Goal: Task Accomplishment & Management: Complete application form

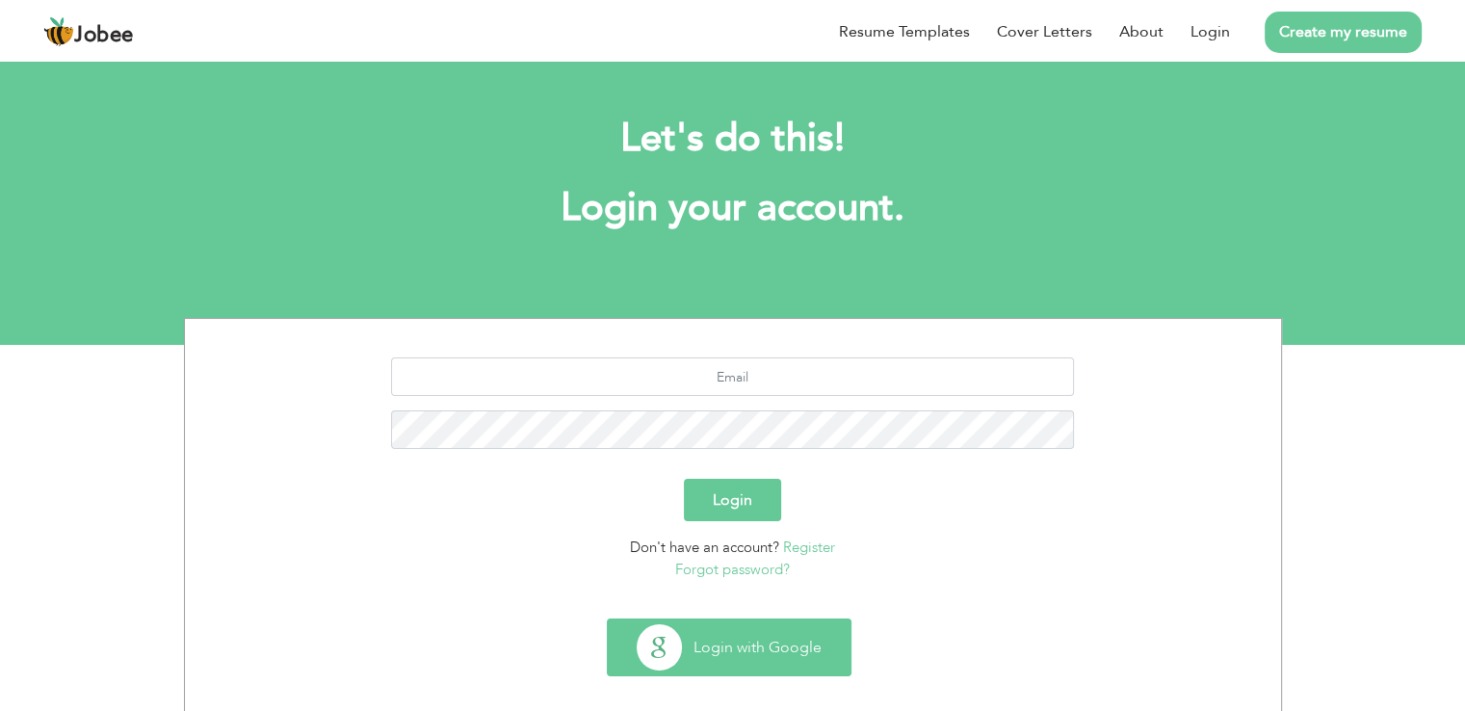
click at [725, 649] on button "Login with Google" at bounding box center [729, 648] width 243 height 56
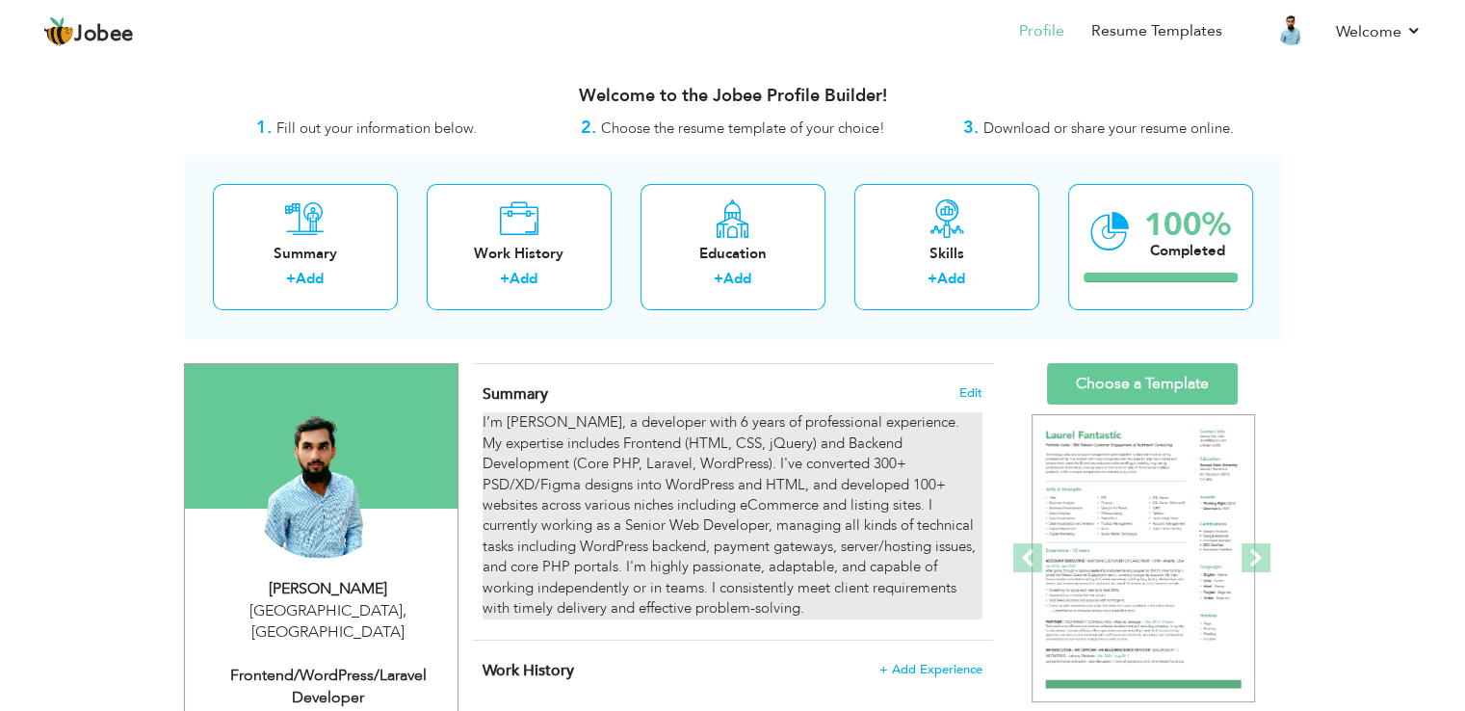
click at [736, 452] on div "I’m Owais Farooq, a developer with 6 years of professional experience. My exper…" at bounding box center [732, 515] width 499 height 206
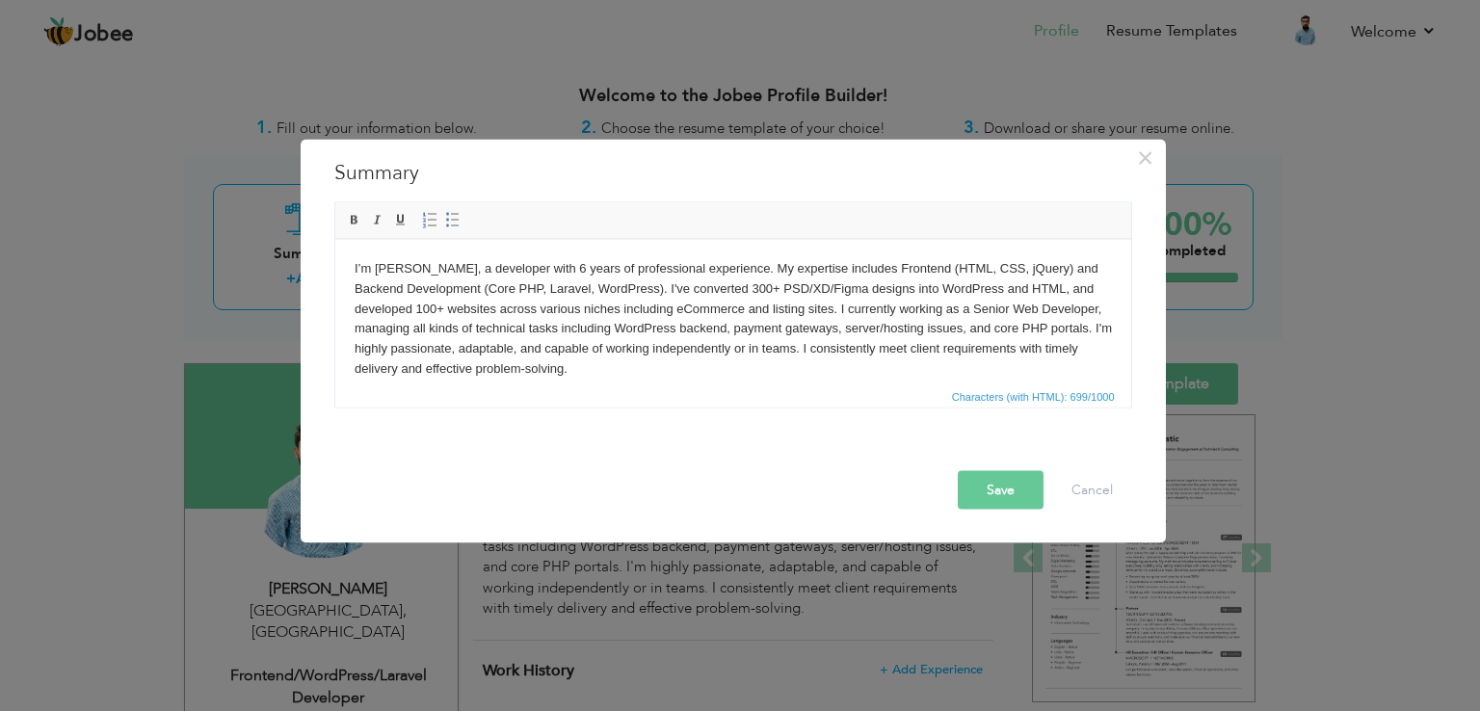
click at [559, 273] on body "I’m Owais Farooq, a developer with 6 years of professional experience. My exper…" at bounding box center [732, 318] width 757 height 120
click at [979, 499] on button "Save" at bounding box center [1001, 490] width 86 height 39
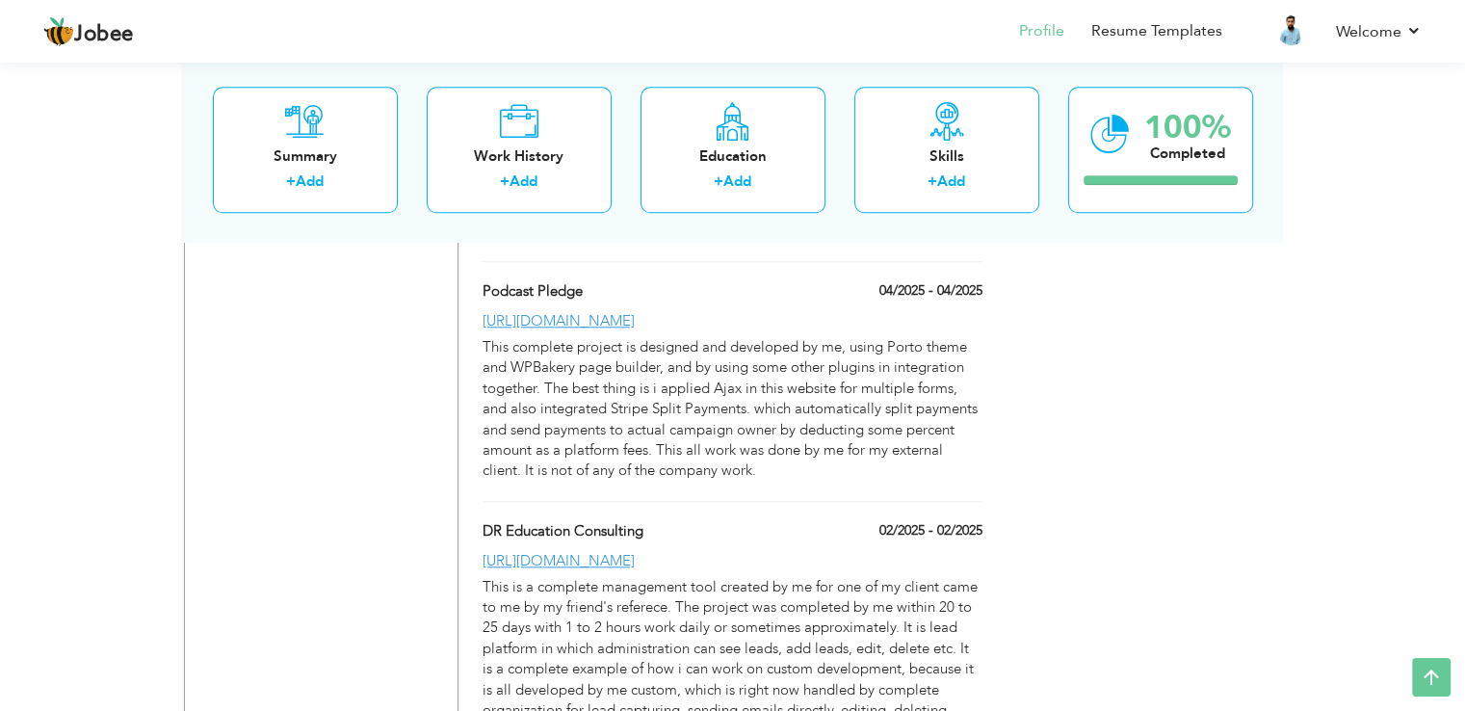
scroll to position [1787, 0]
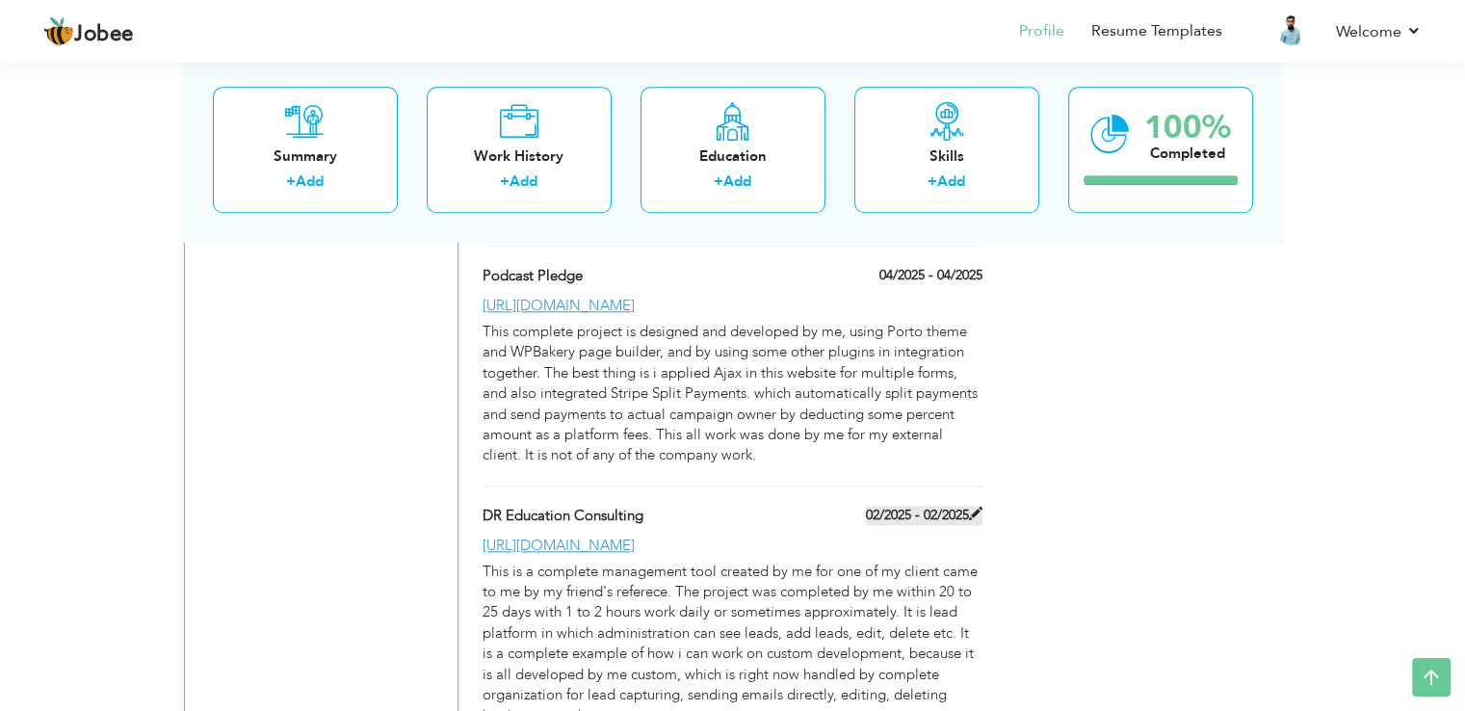
click at [969, 506] on div "02/2025 - 02/2025" at bounding box center [909, 518] width 176 height 24
type input "DR Education Consulting"
type input "02/2025"
type input "[URL][DOMAIN_NAME]"
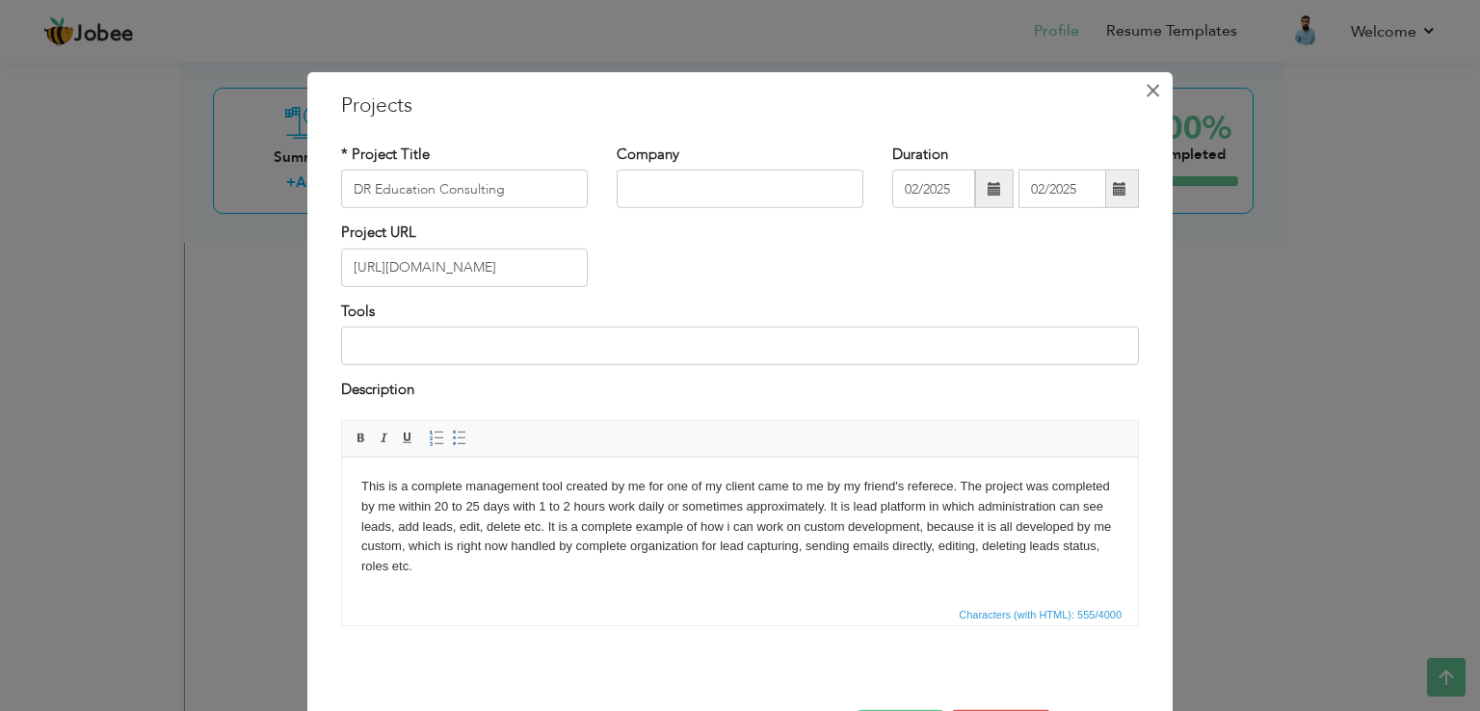
click at [1147, 93] on span "×" at bounding box center [1153, 90] width 16 height 35
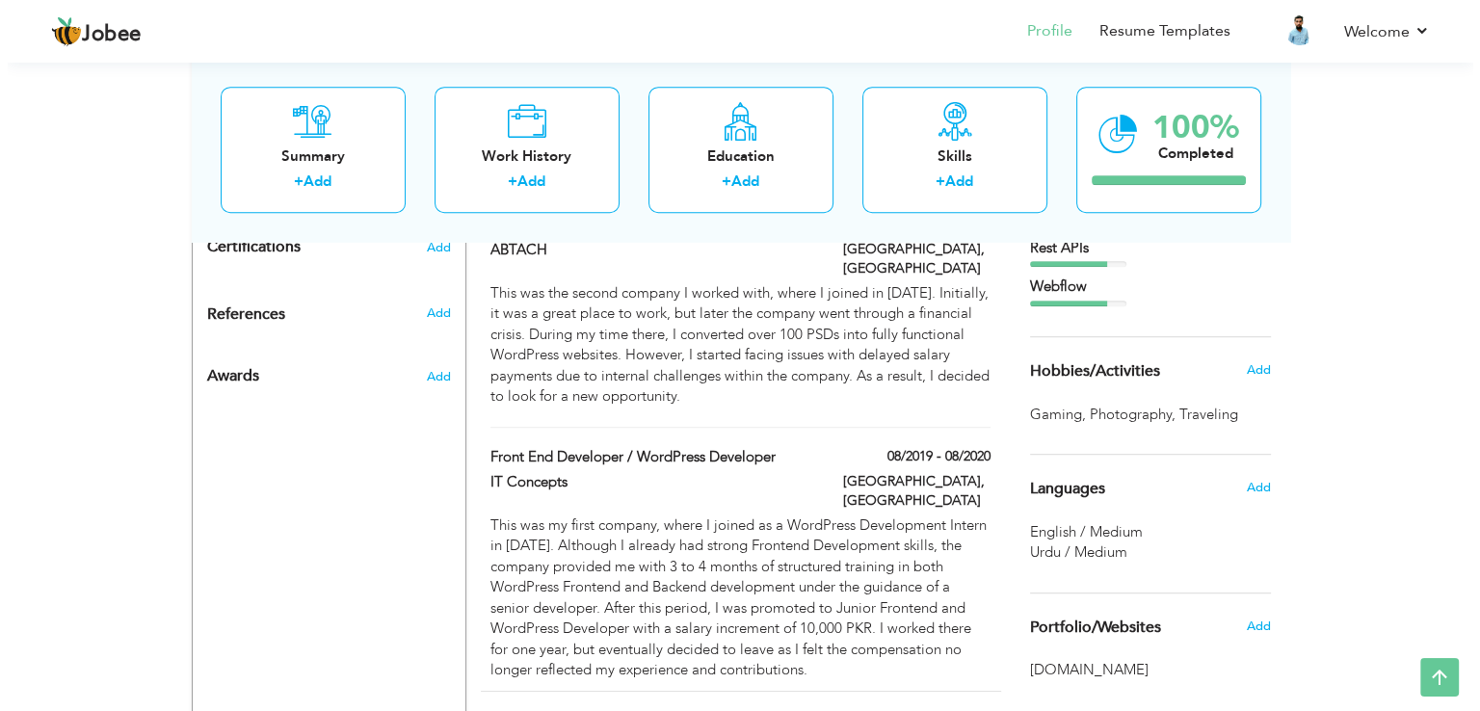
scroll to position [1034, 0]
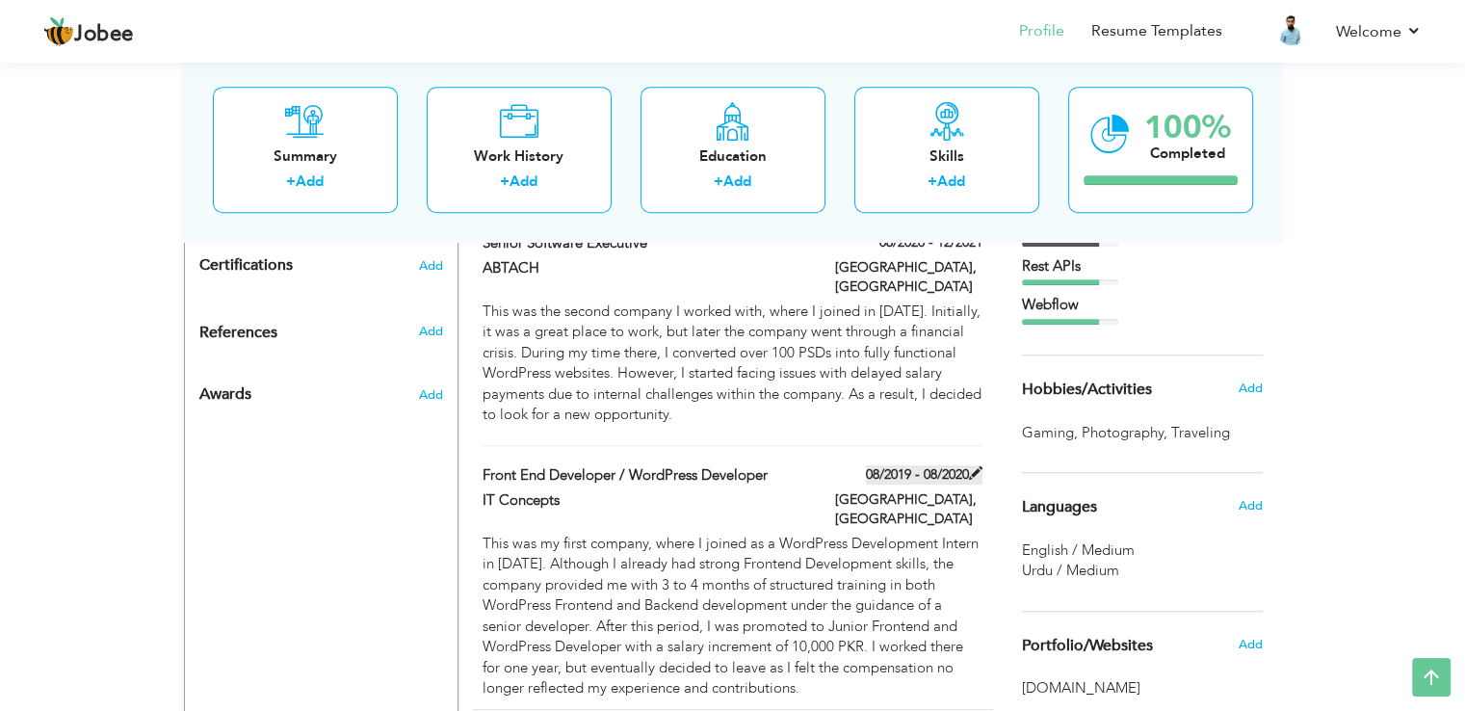
click at [917, 465] on label "08/2019 - 08/2020" at bounding box center [924, 474] width 117 height 19
type input "Front End Developer / WordPress Developer"
type input "IT Concepts"
type input "08/2019"
type input "08/2020"
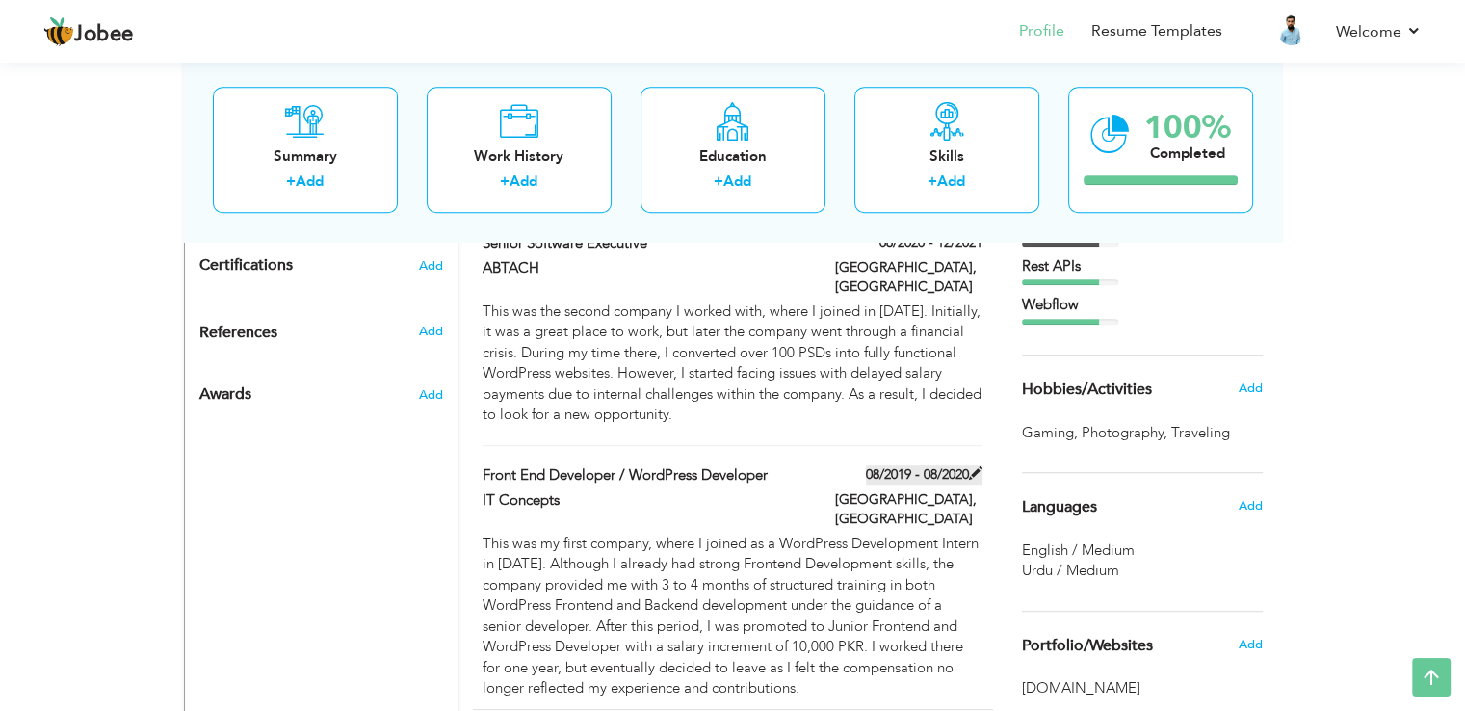
type input "[GEOGRAPHIC_DATA]"
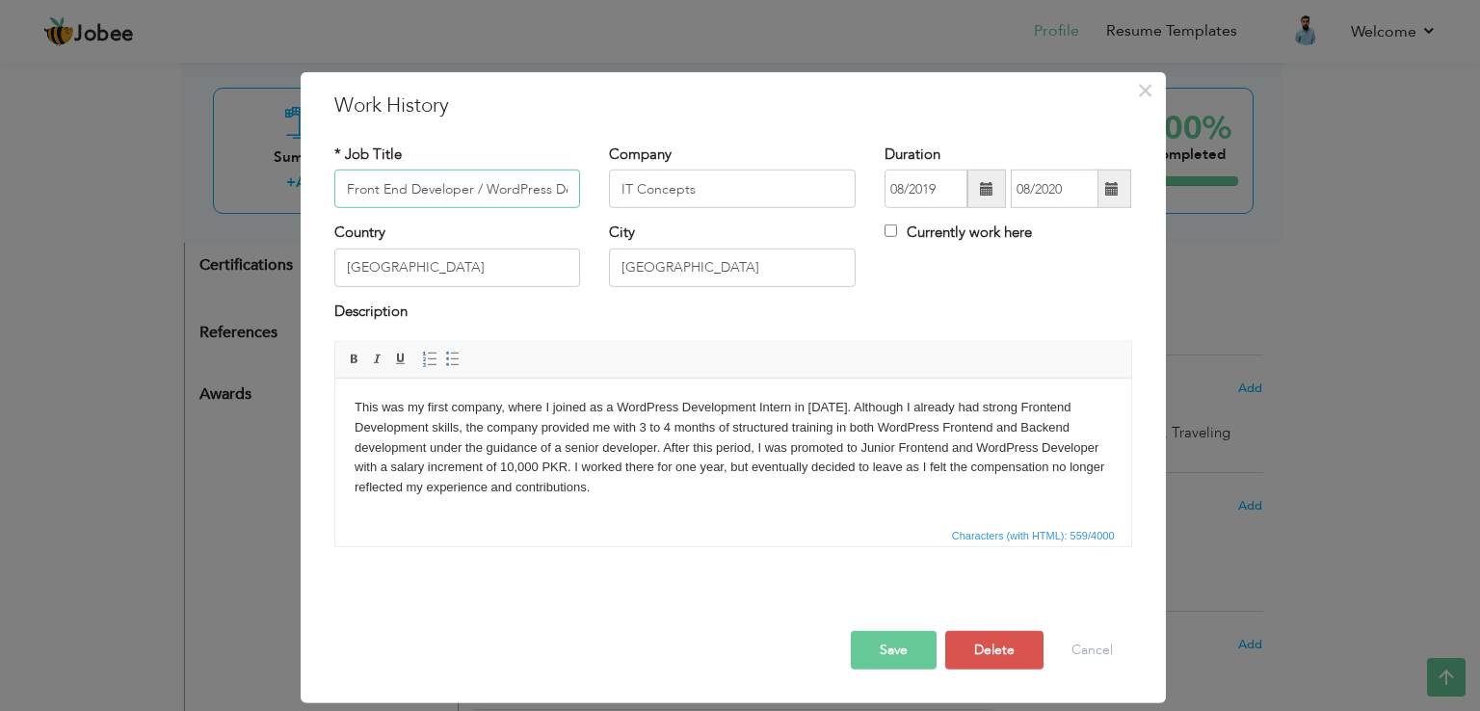
scroll to position [0, 45]
click at [934, 193] on input "08/2019" at bounding box center [925, 189] width 83 height 39
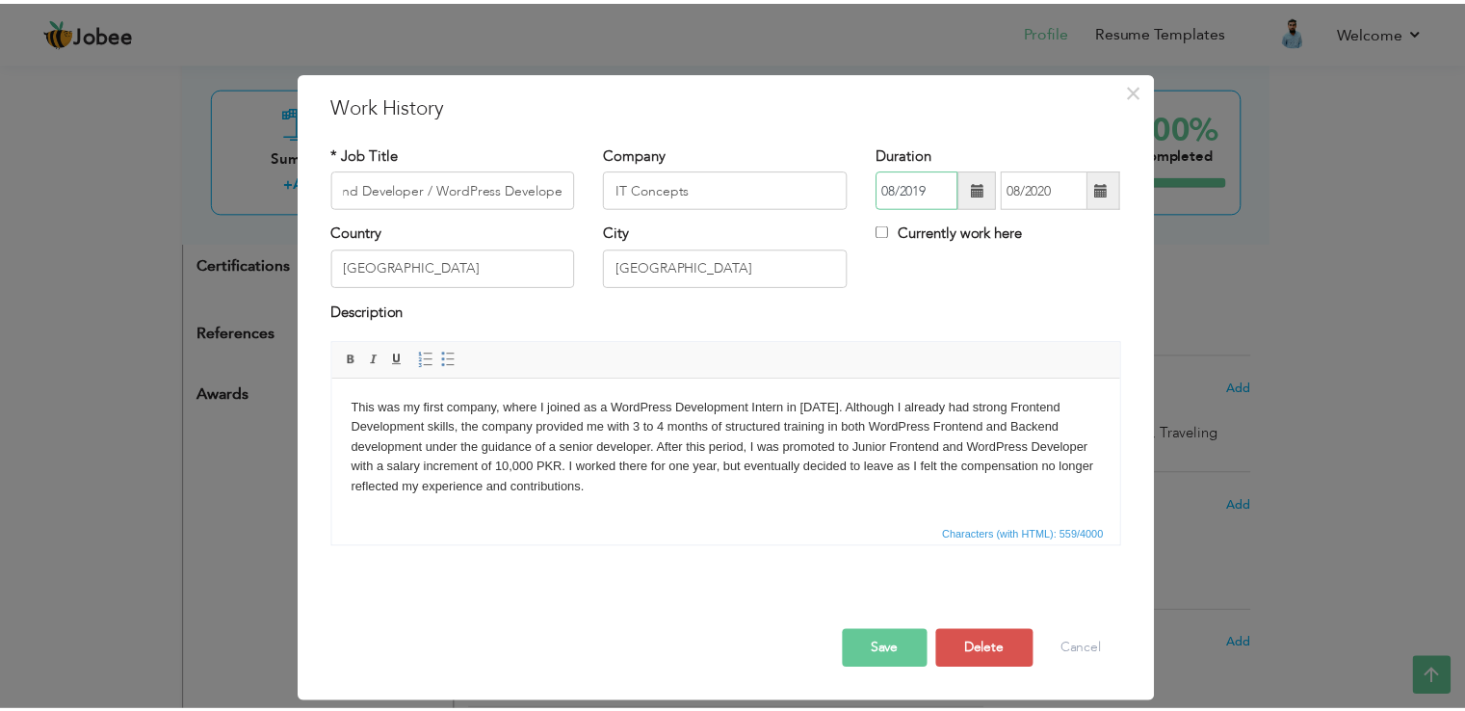
scroll to position [0, 0]
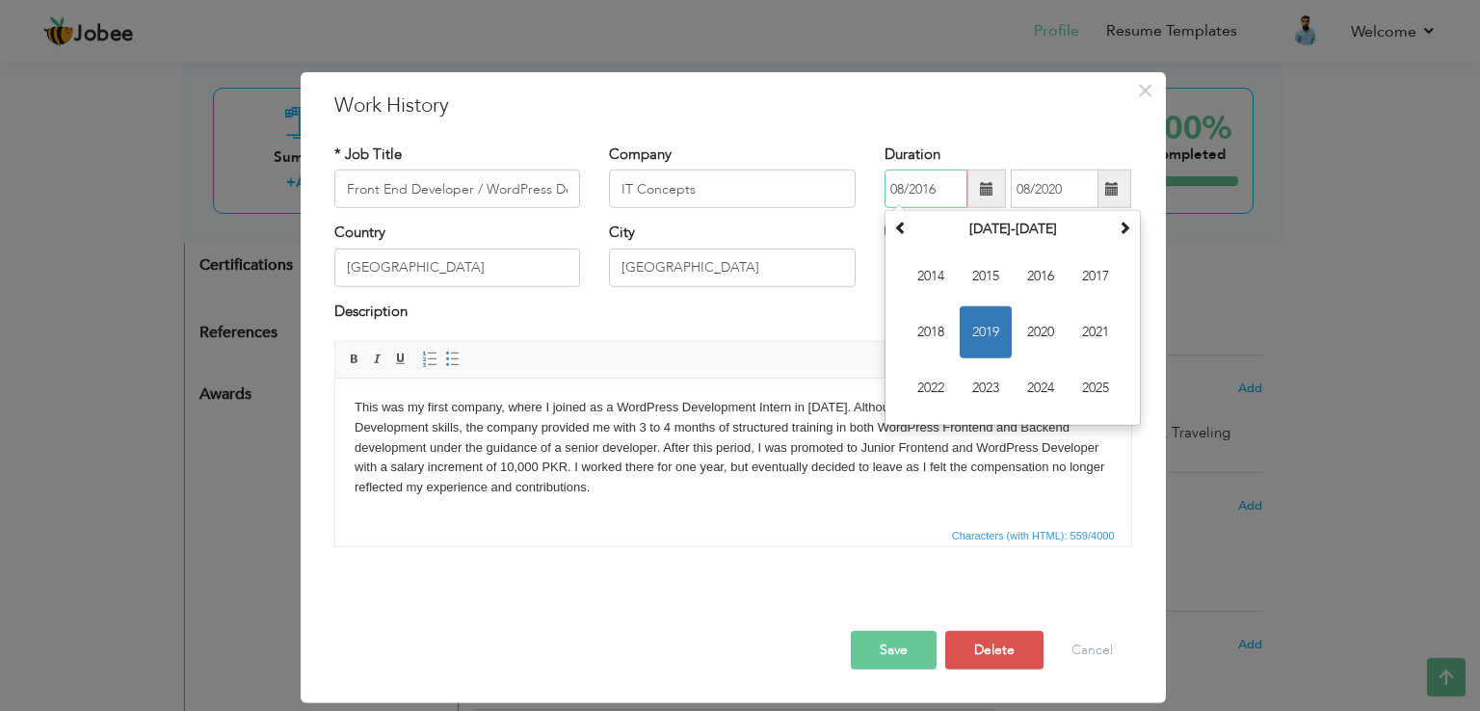
type input "08/2016"
click at [862, 322] on div "Description" at bounding box center [733, 314] width 798 height 25
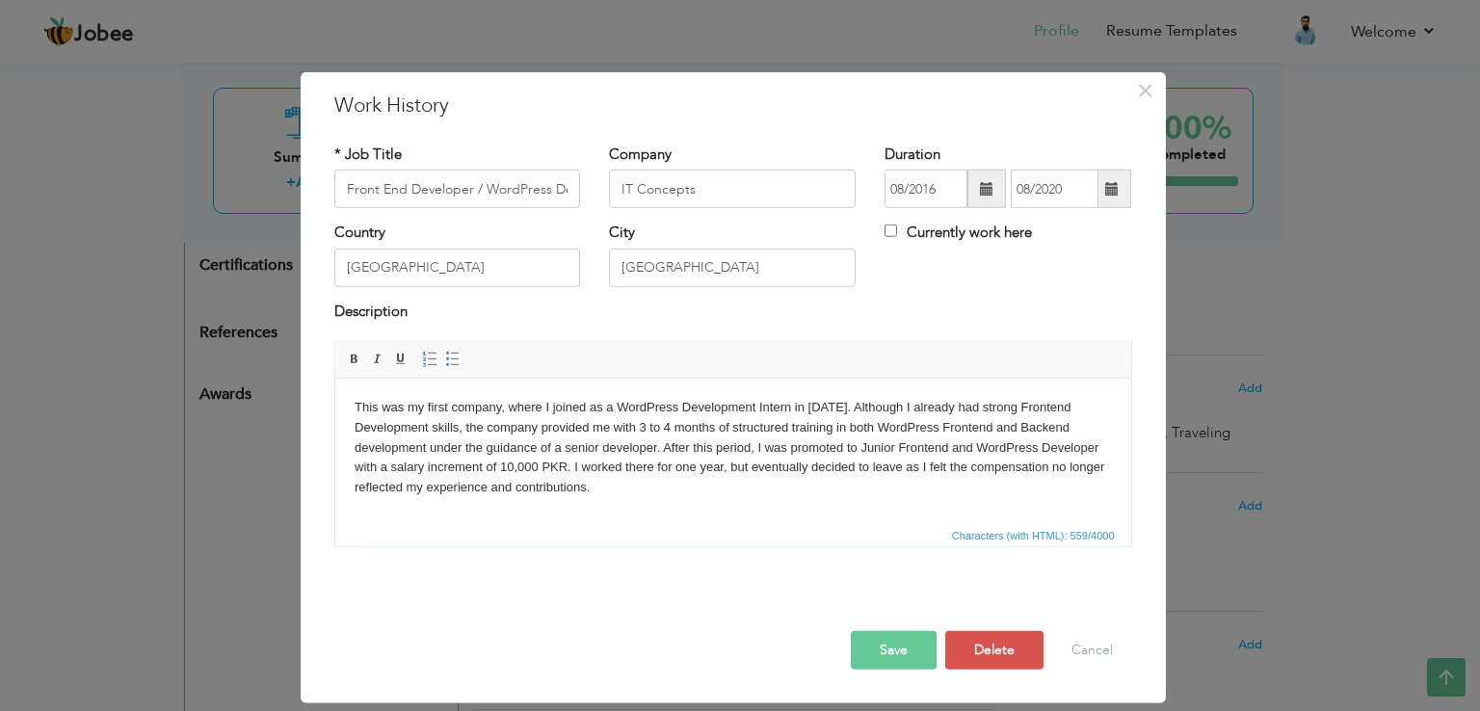
click at [910, 637] on button "Save" at bounding box center [894, 650] width 86 height 39
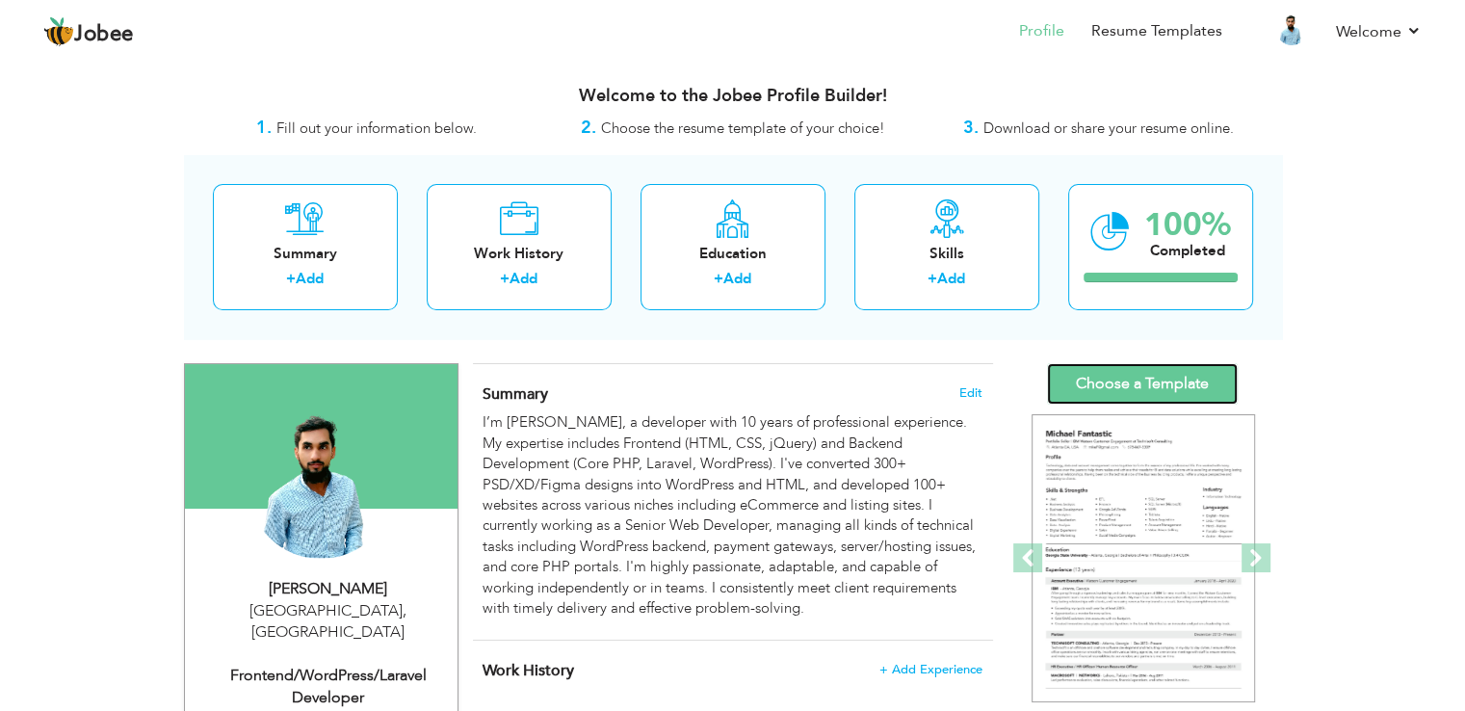
click at [1147, 373] on link "Choose a Template" at bounding box center [1142, 383] width 191 height 41
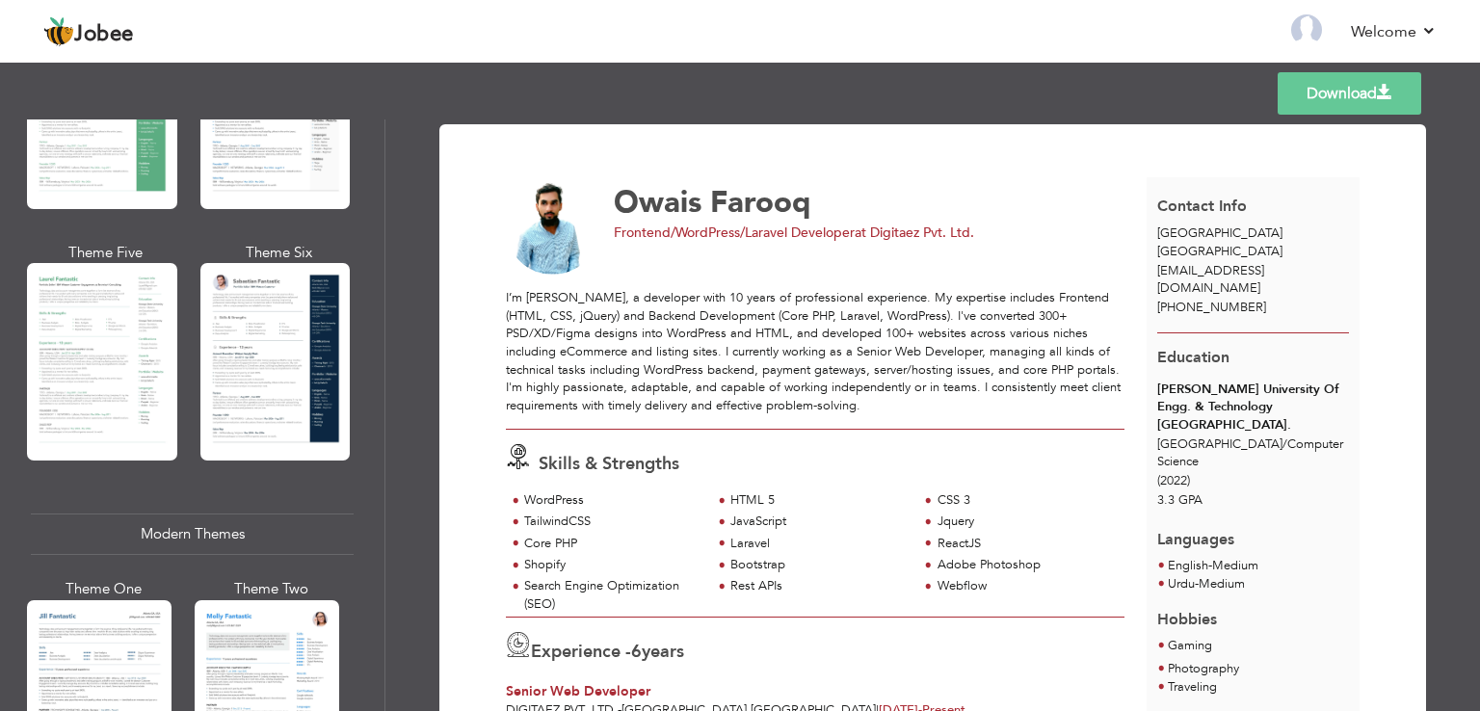
scroll to position [558, 0]
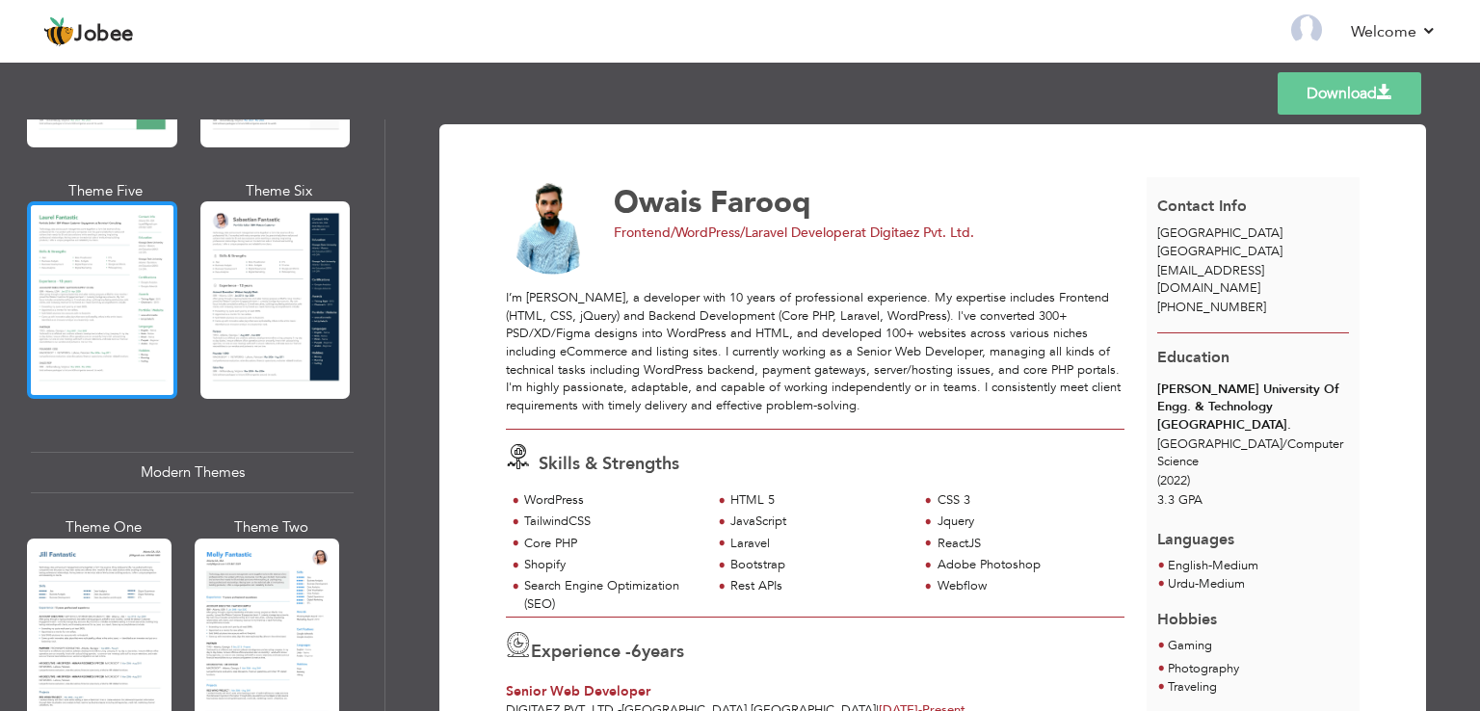
click at [109, 278] on div at bounding box center [102, 300] width 150 height 198
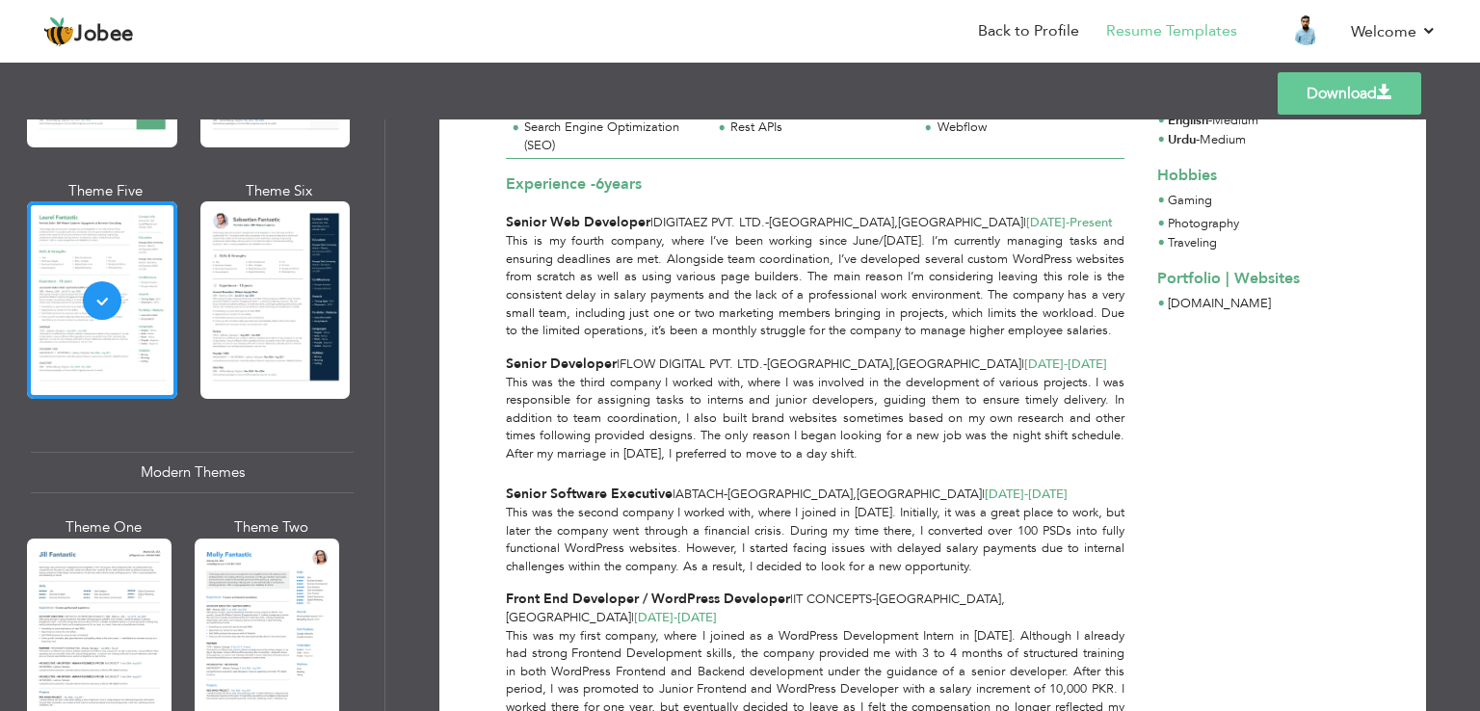
scroll to position [412, 0]
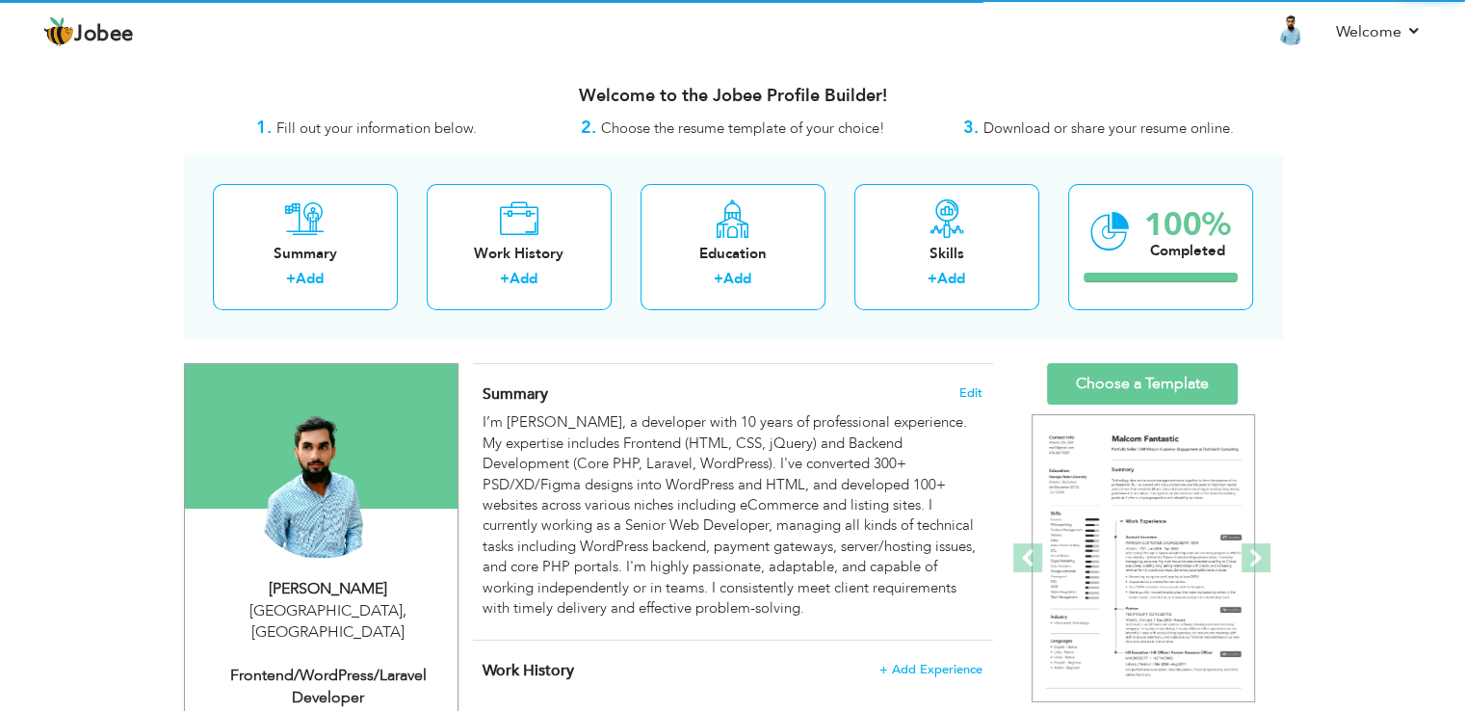
click at [1465, 89] on html "Jobee Profile Resume Templates Resume Templates Cover Letters About My Resume W…" at bounding box center [732, 355] width 1465 height 711
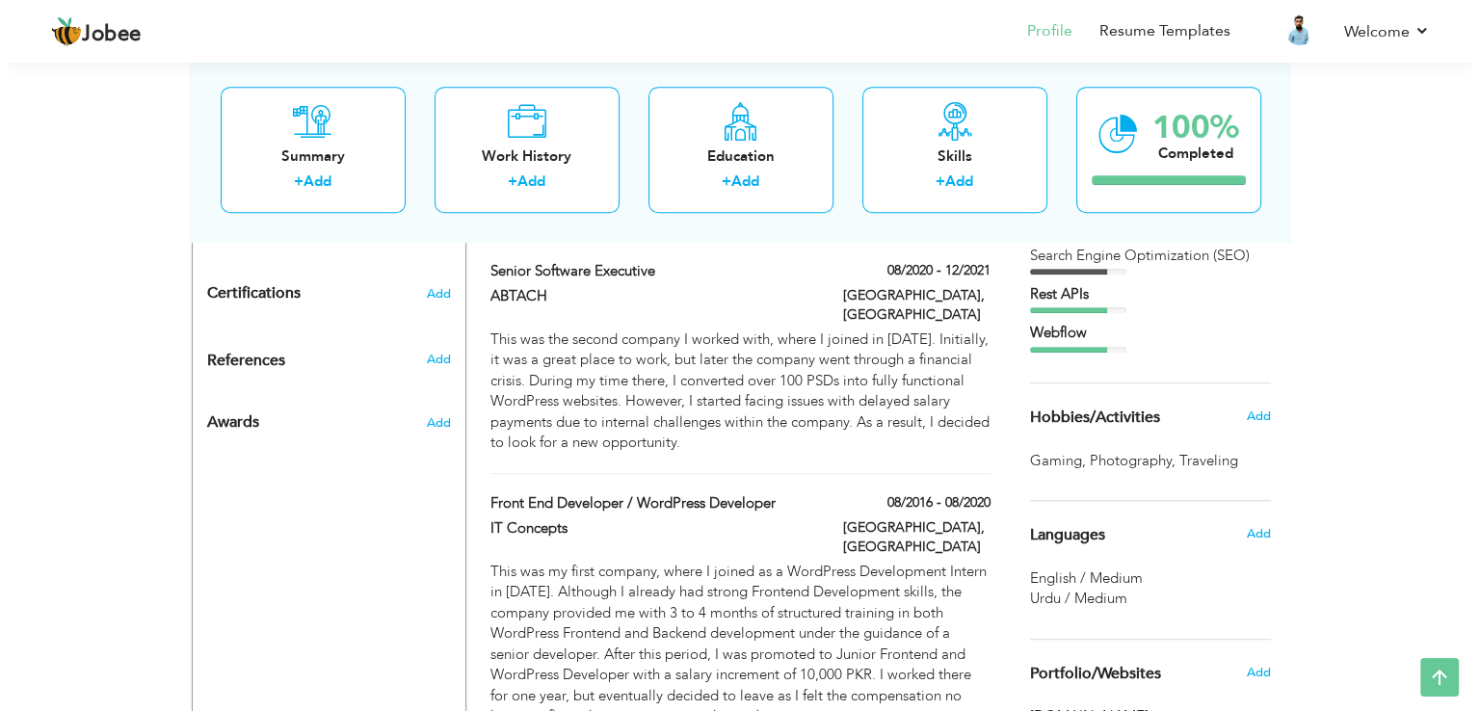
scroll to position [1033, 0]
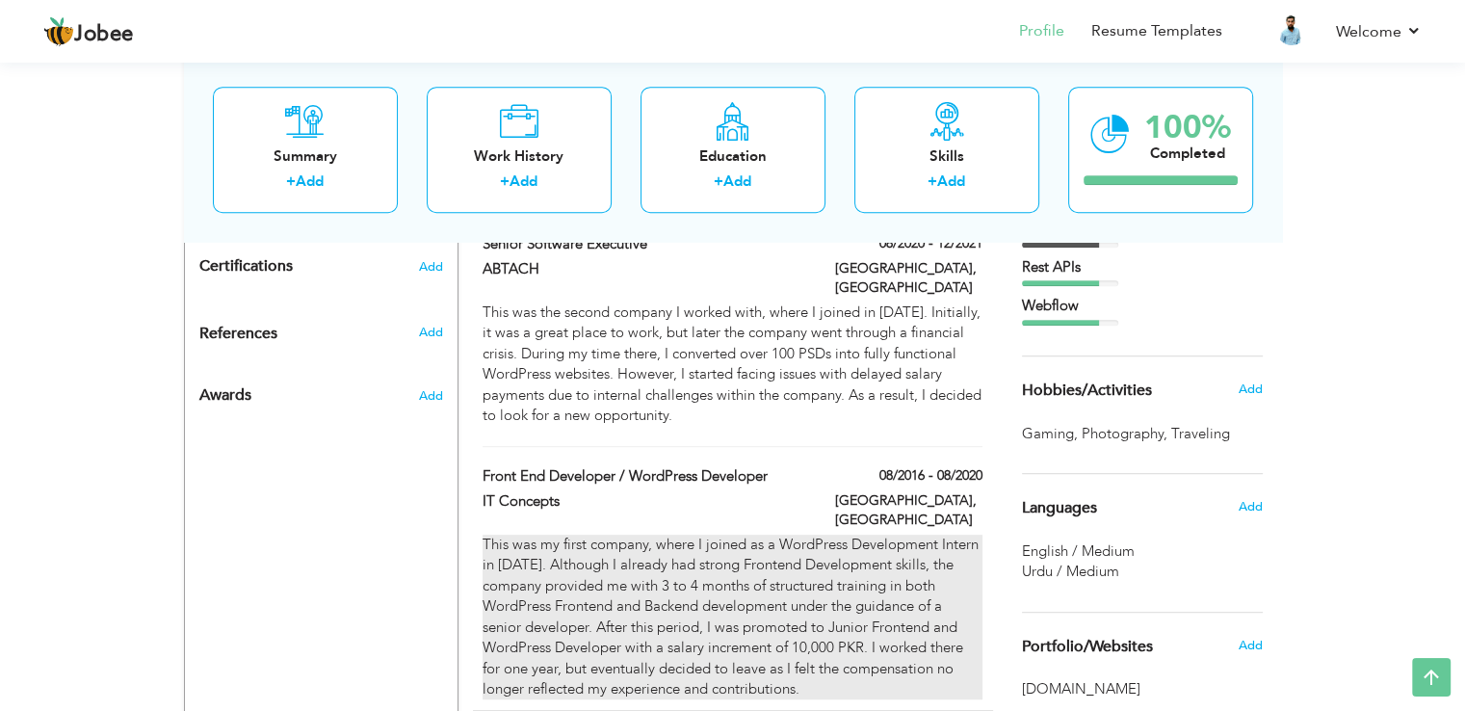
click at [734, 535] on div "This was my first company, where I joined as a WordPress Development Intern in …" at bounding box center [732, 617] width 499 height 165
type input "Front End Developer / WordPress Developer"
type input "IT Concepts"
type input "08/2016"
type input "08/2020"
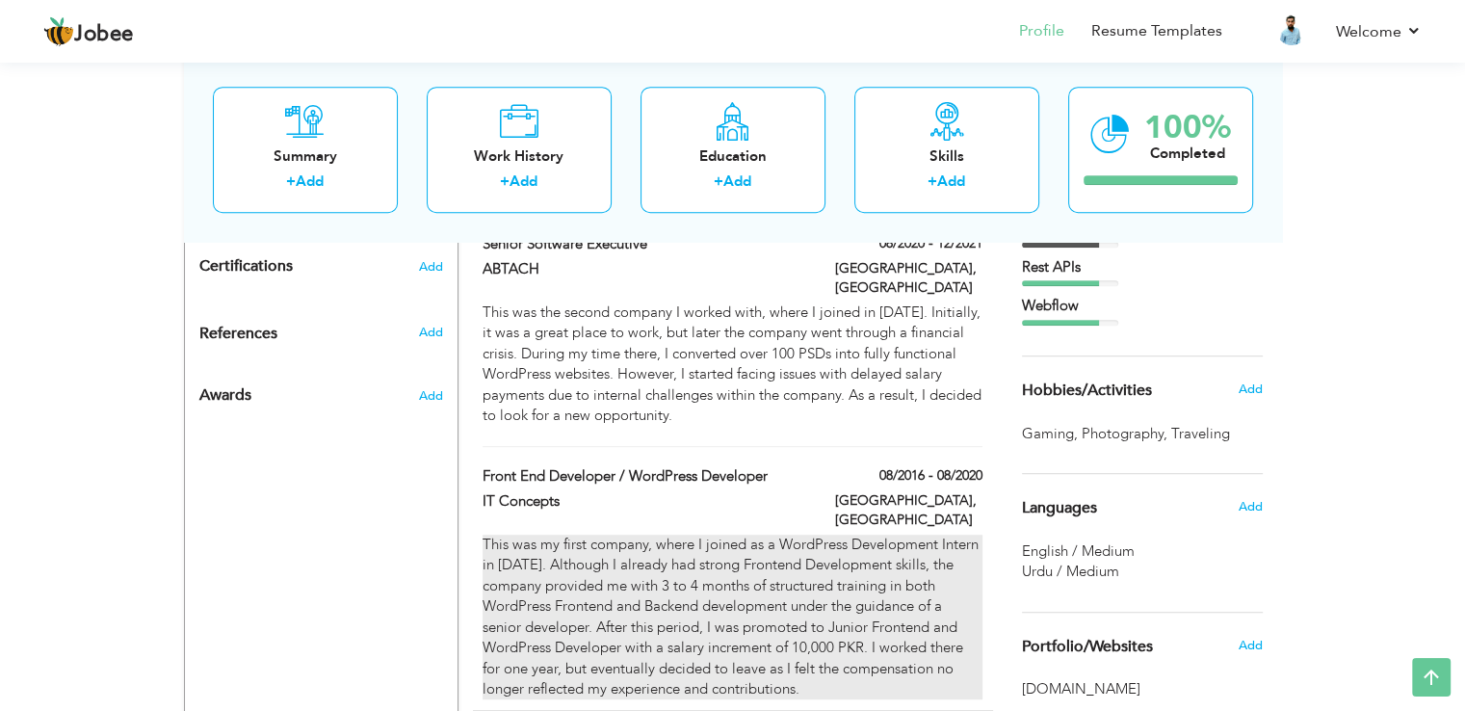
type input "[GEOGRAPHIC_DATA]"
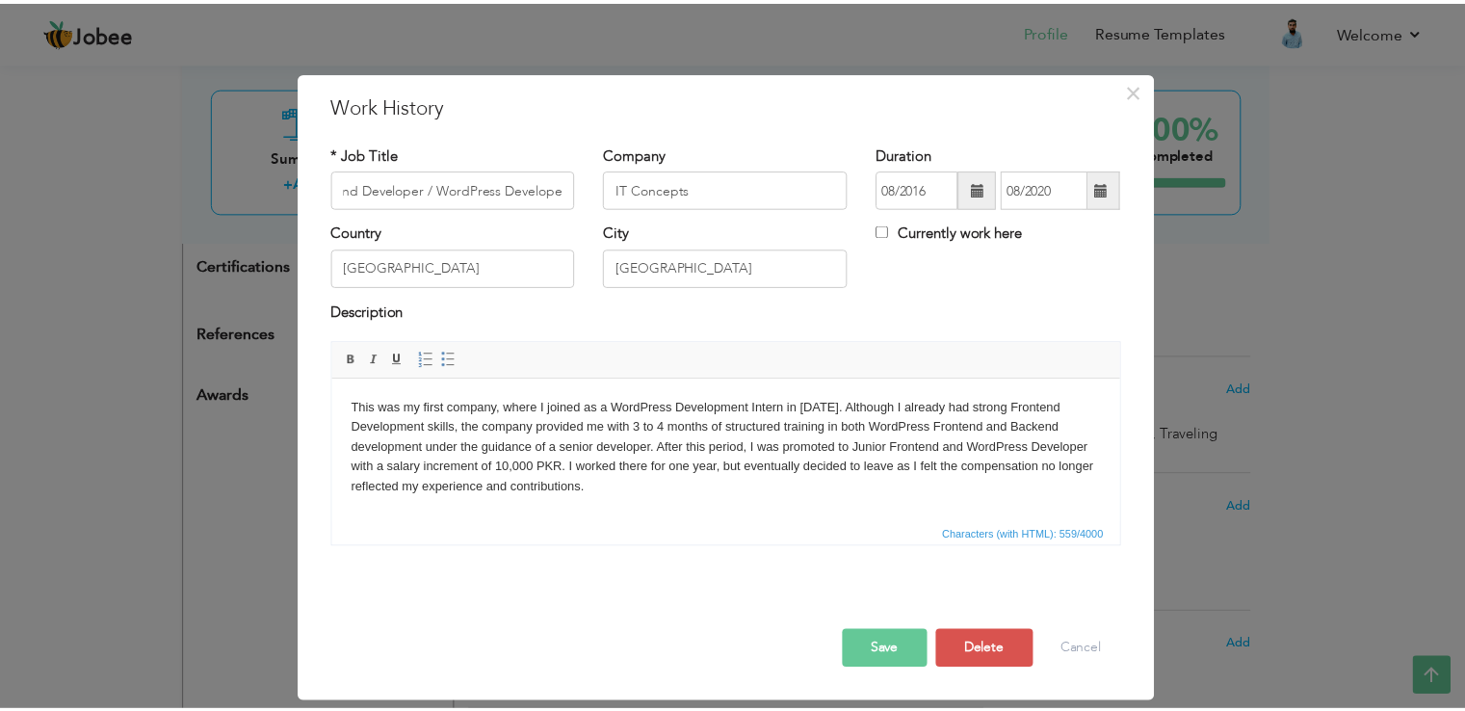
scroll to position [0, 0]
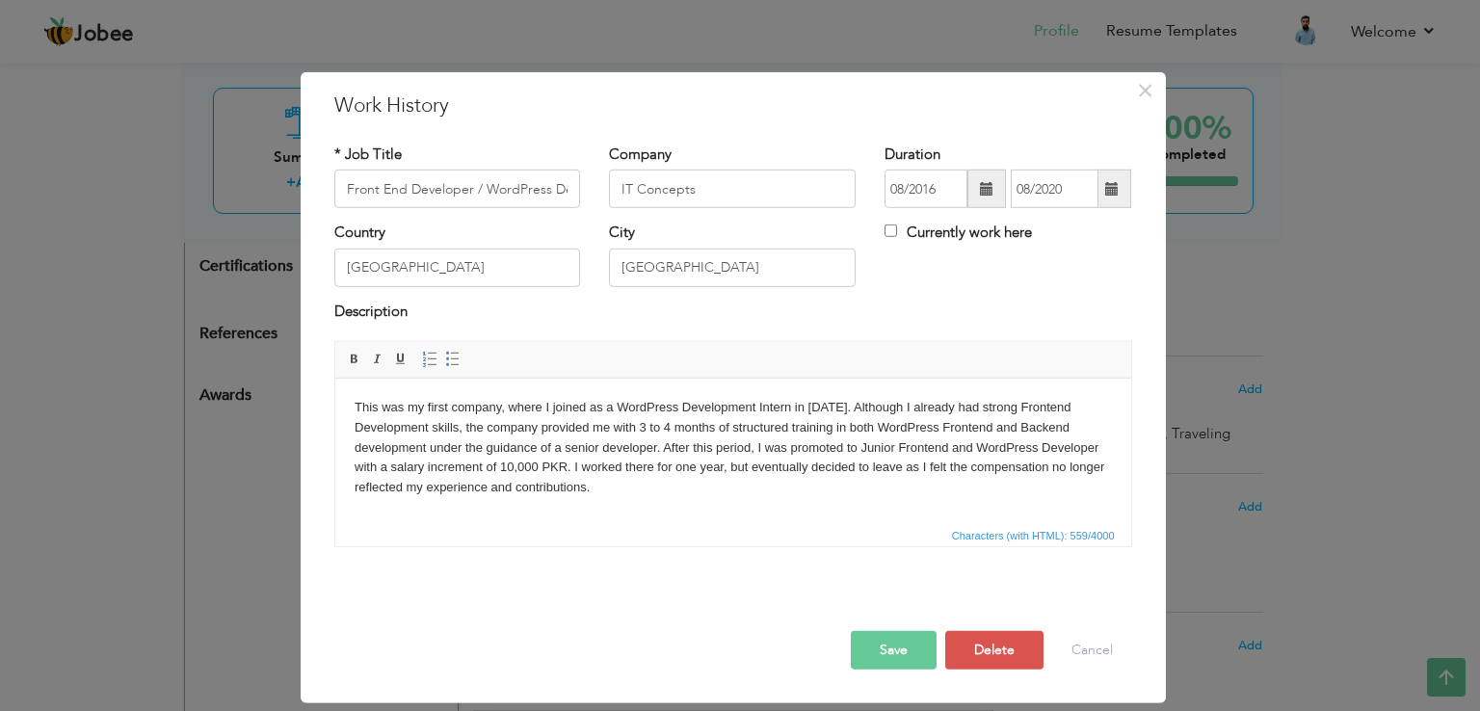
click at [835, 409] on body "This was my first company, where I joined as a WordPress Development Intern in …" at bounding box center [732, 448] width 757 height 100
click at [913, 648] on button "Save" at bounding box center [894, 650] width 86 height 39
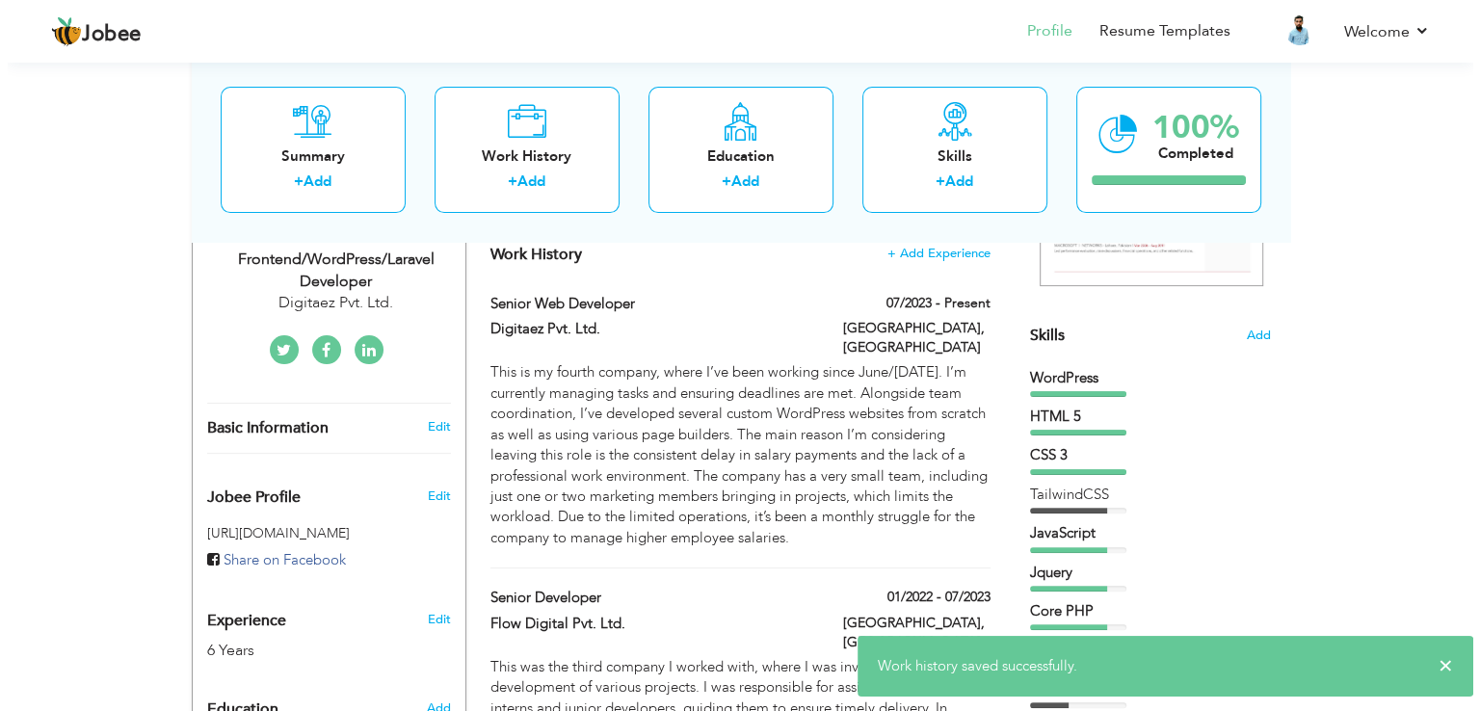
scroll to position [420, 0]
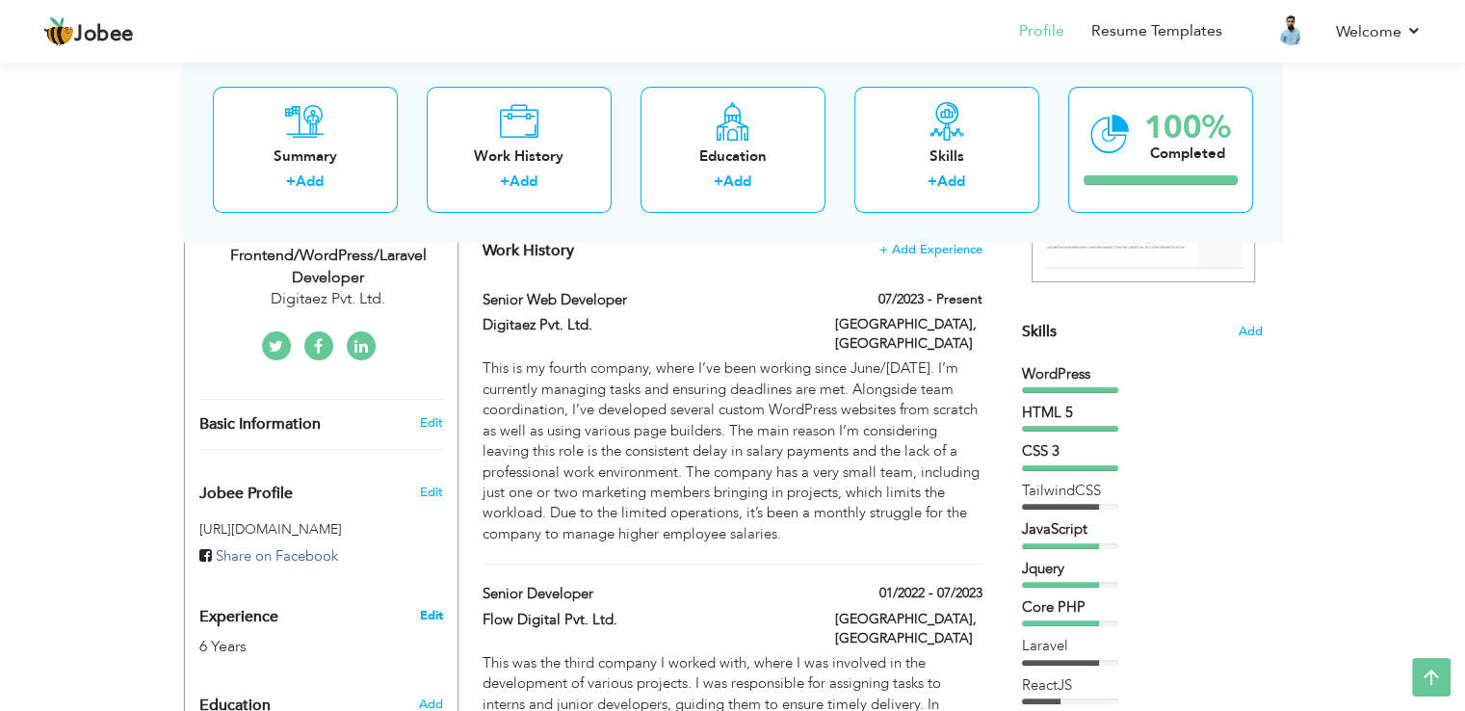
click at [425, 607] on link "Edit" at bounding box center [430, 615] width 23 height 17
type input "Owais"
type input "Farooq"
type input "[PHONE_NUMBER]"
select select "number:166"
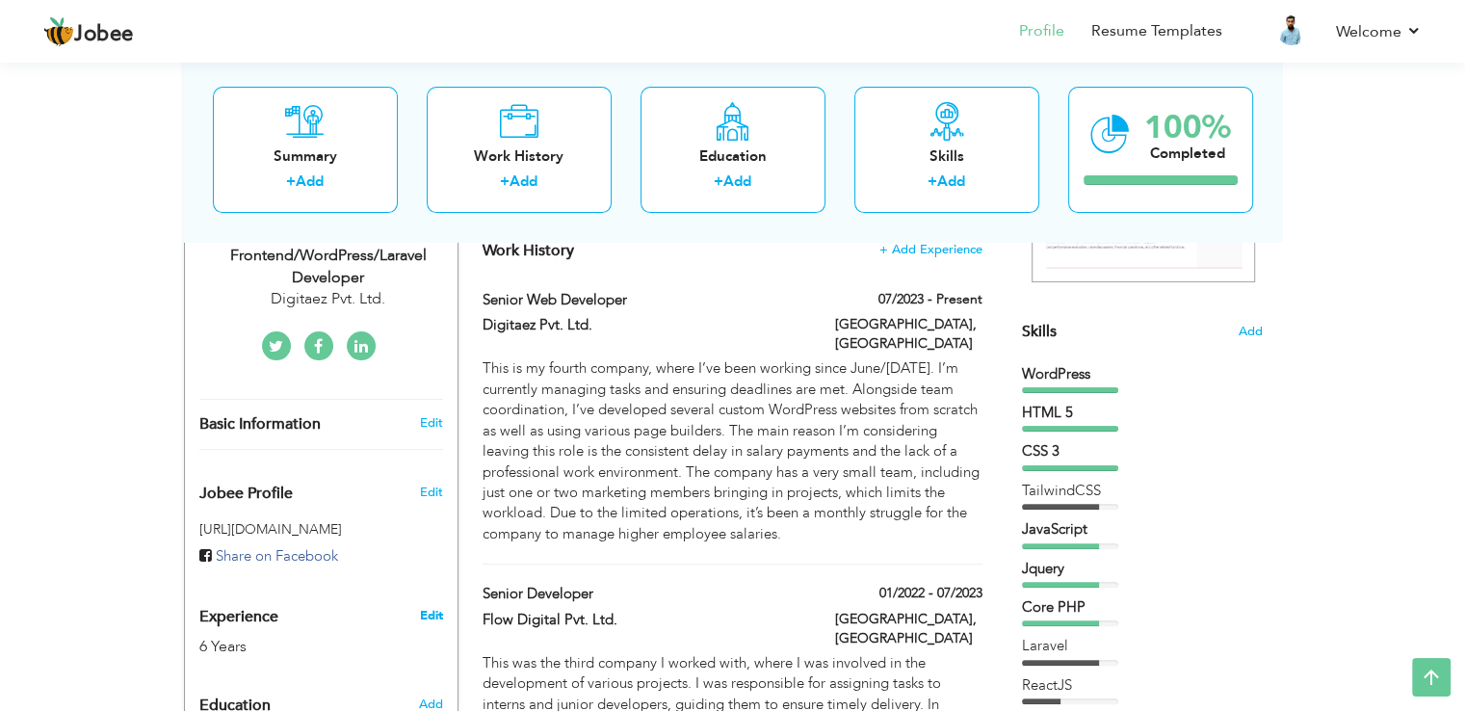
type input "[GEOGRAPHIC_DATA]"
select select "number:8"
type input "Digitaez Pvt. Ltd."
type input "Frontend/WordPress/Laravel Developer"
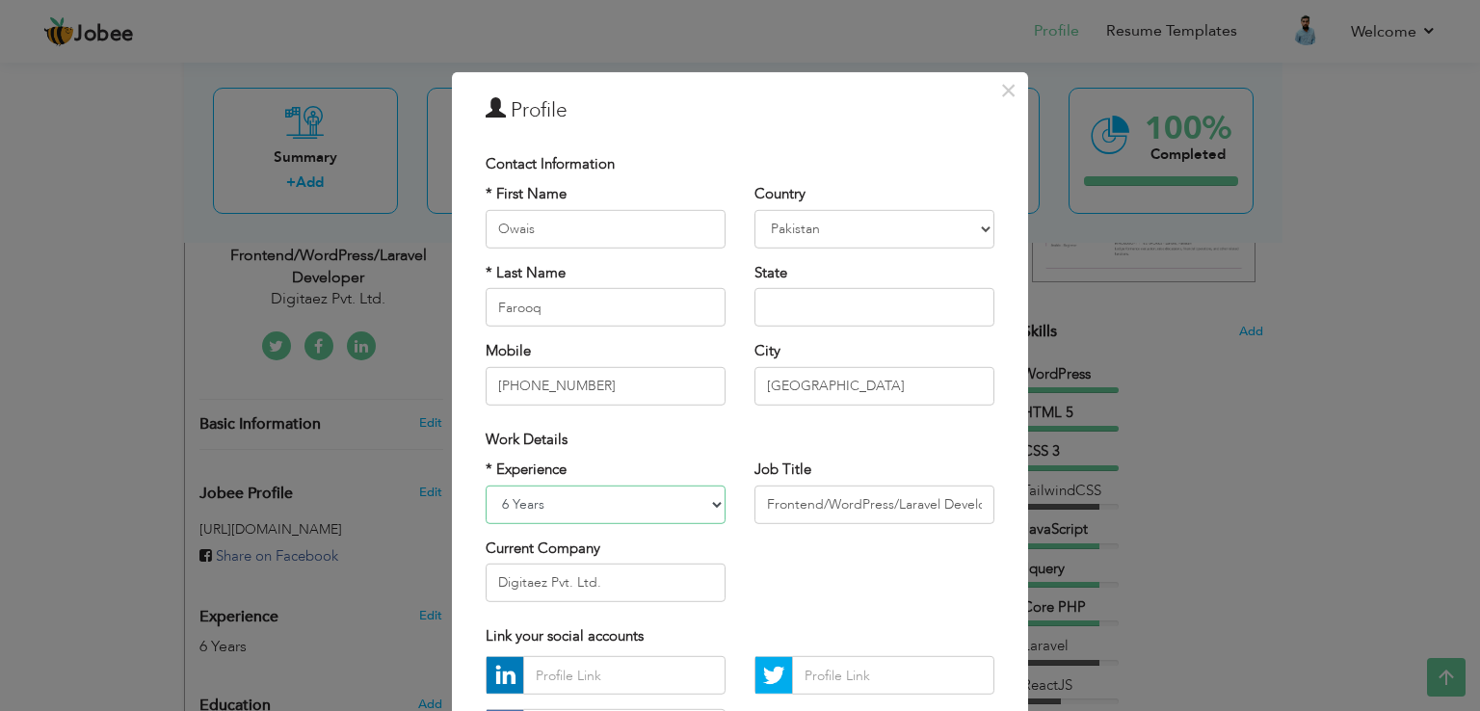
click at [514, 505] on select "Entry Level Less than 1 Year 1 Year 2 Years 3 Years 4 Years 5 Years 6 Years 7 Y…" at bounding box center [606, 504] width 240 height 39
select select "number:12"
click at [486, 485] on select "Entry Level Less than 1 Year 1 Year 2 Years 3 Years 4 Years 5 Years 6 Years 7 Y…" at bounding box center [606, 504] width 240 height 39
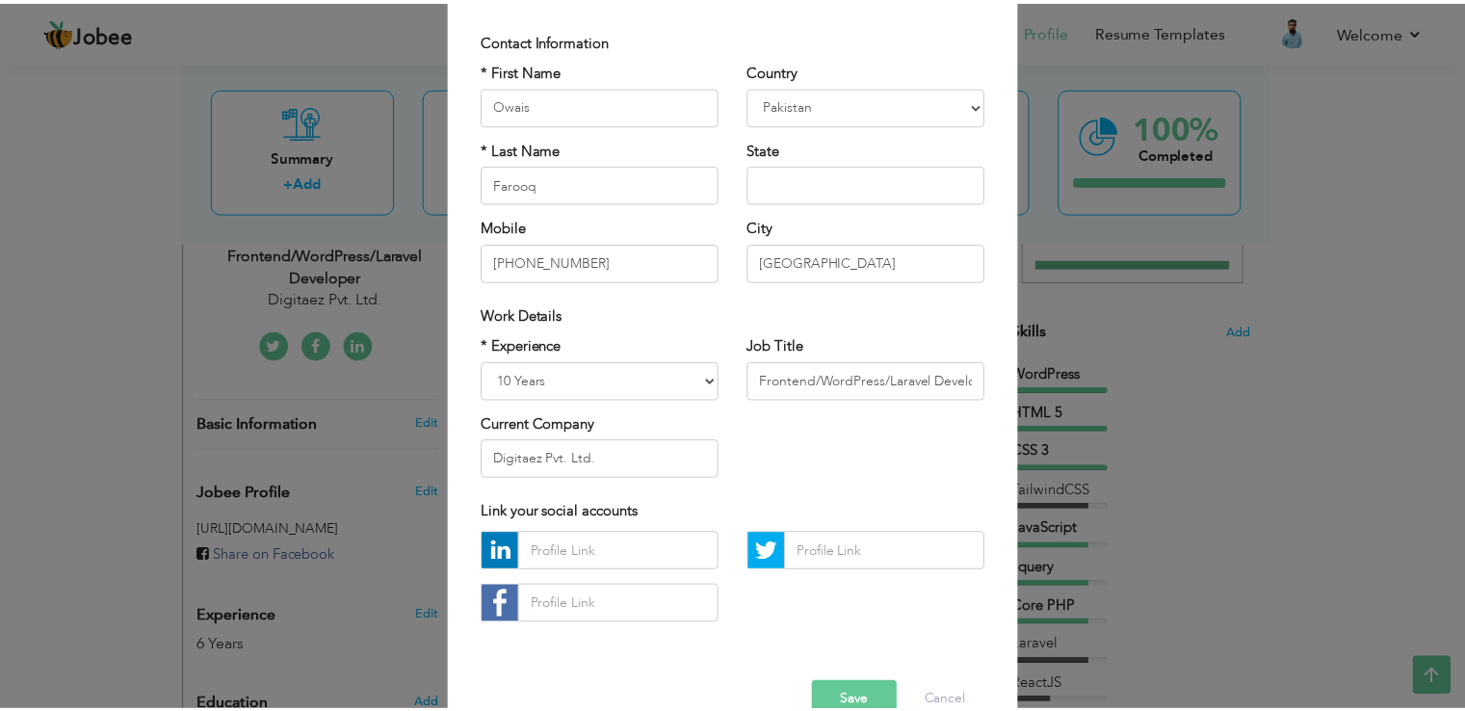
scroll to position [122, 0]
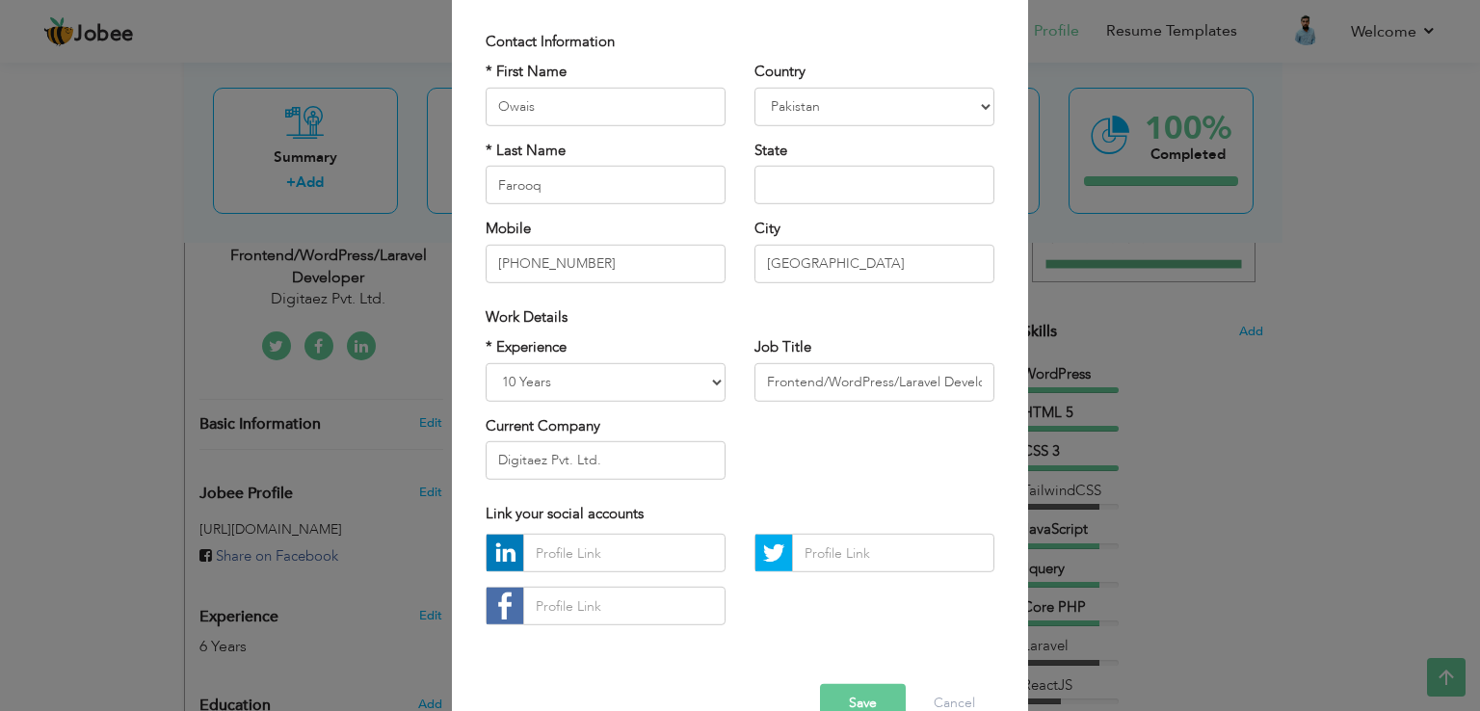
click at [855, 699] on button "Save" at bounding box center [863, 703] width 86 height 39
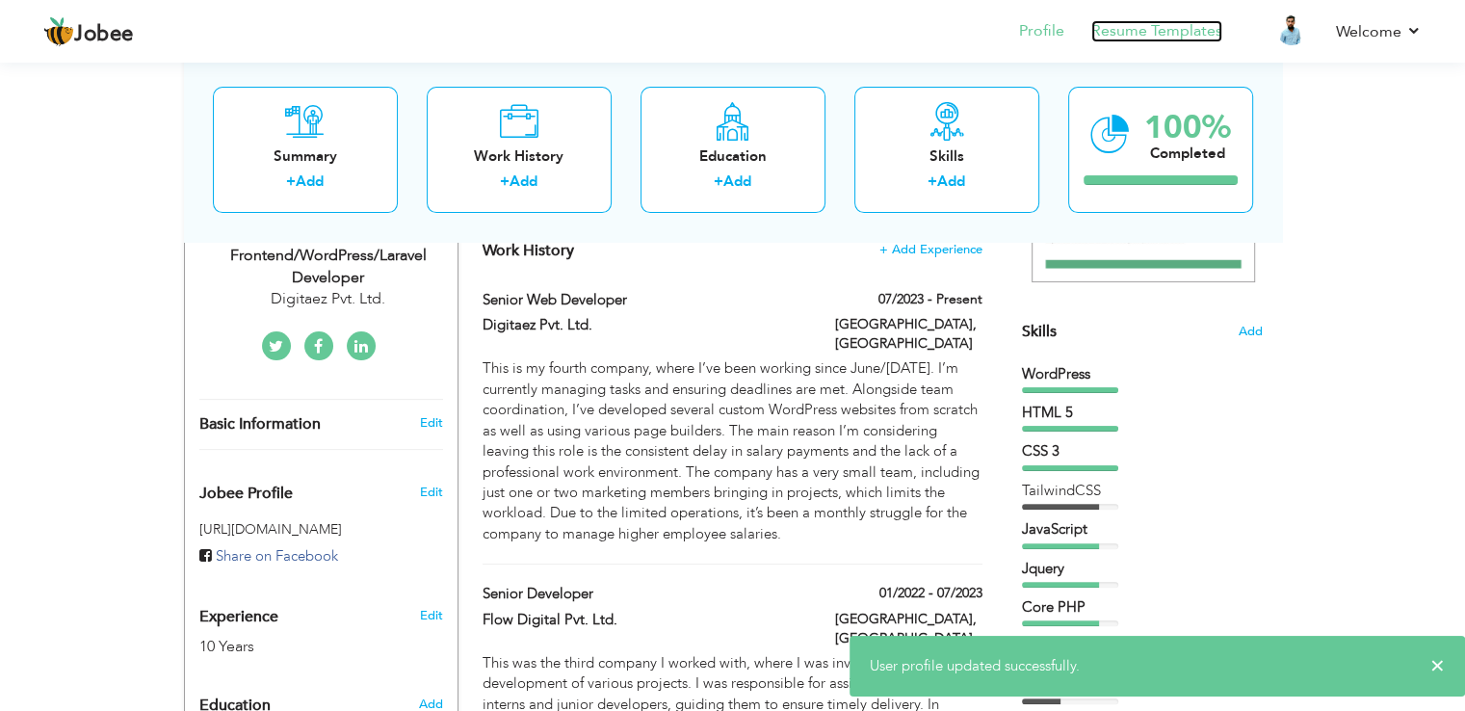
click at [1199, 25] on link "Resume Templates" at bounding box center [1157, 31] width 131 height 22
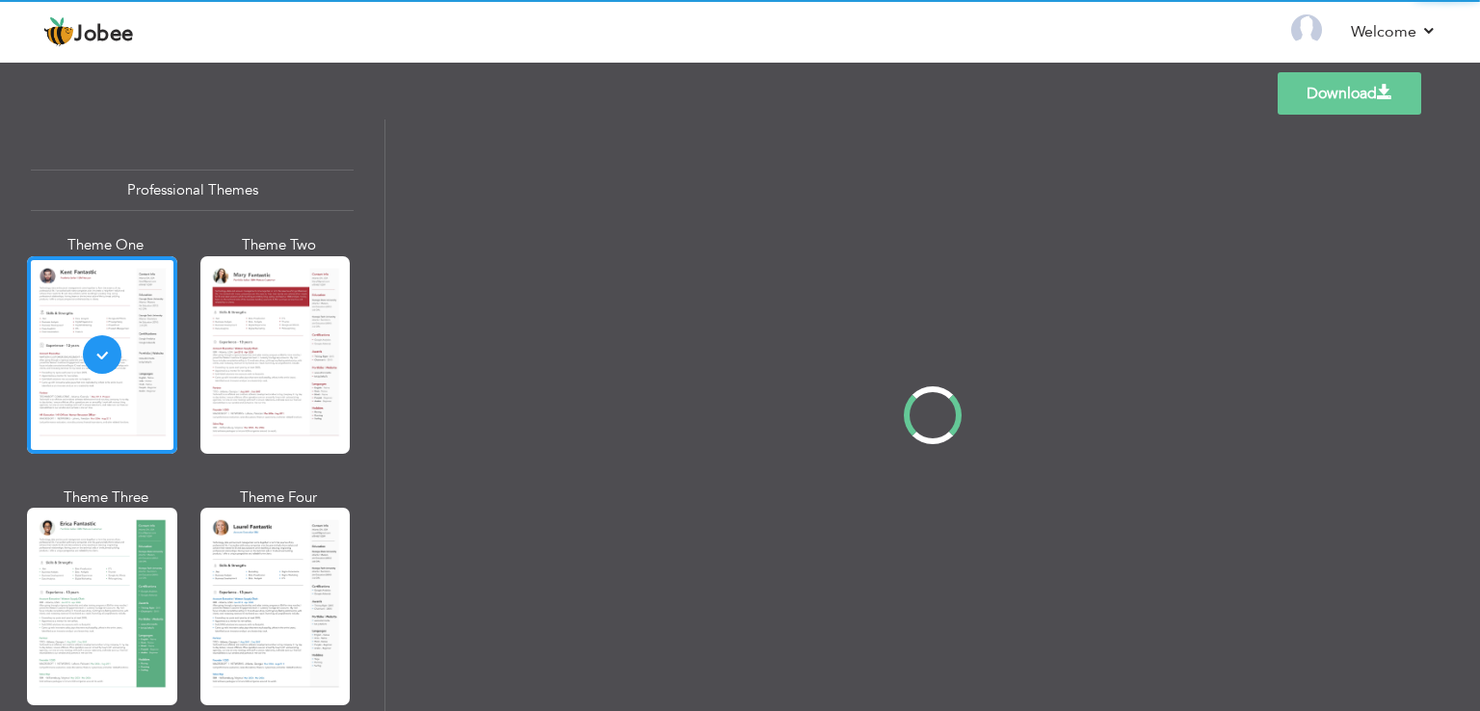
click at [376, 172] on div "Professional Themes Theme One Theme Two Theme Three Theme Four" at bounding box center [740, 415] width 1480 height 592
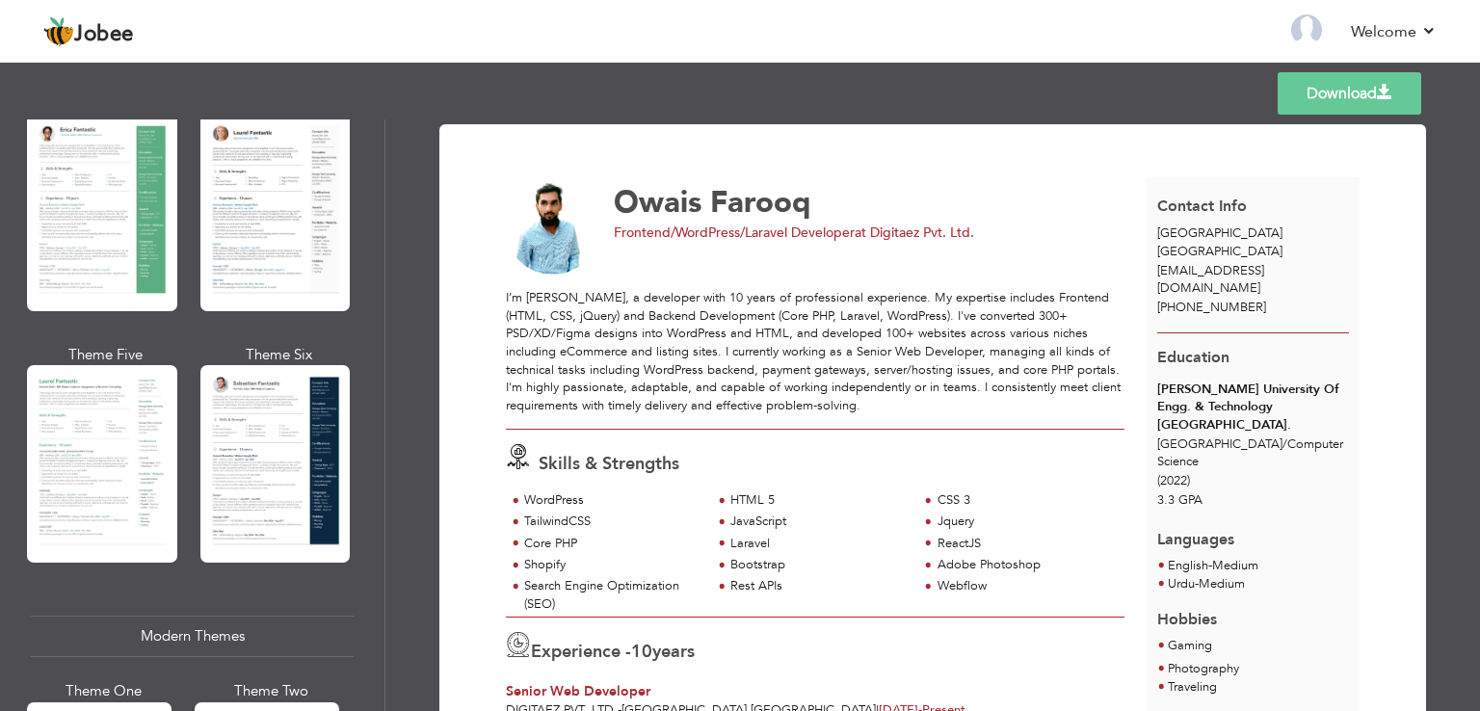
scroll to position [399, 0]
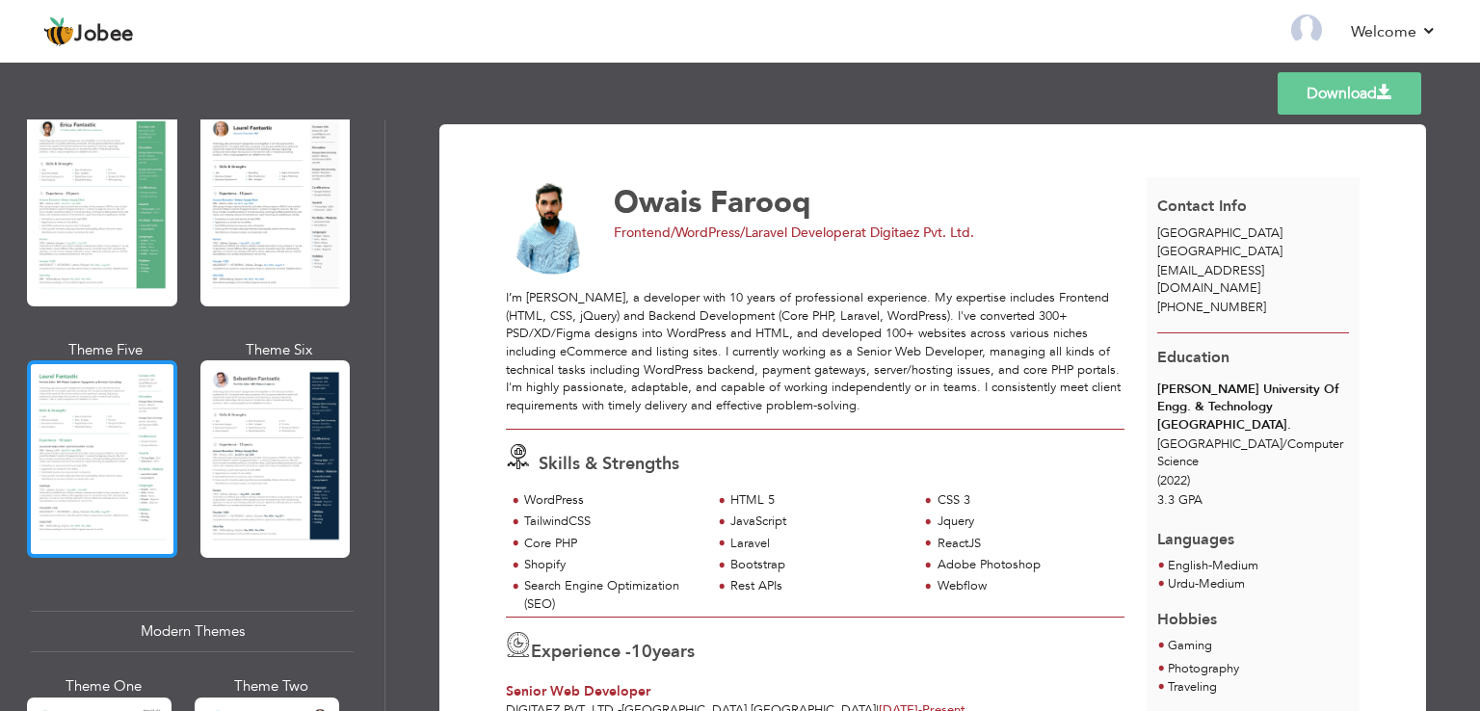
click at [161, 428] on div at bounding box center [102, 459] width 150 height 198
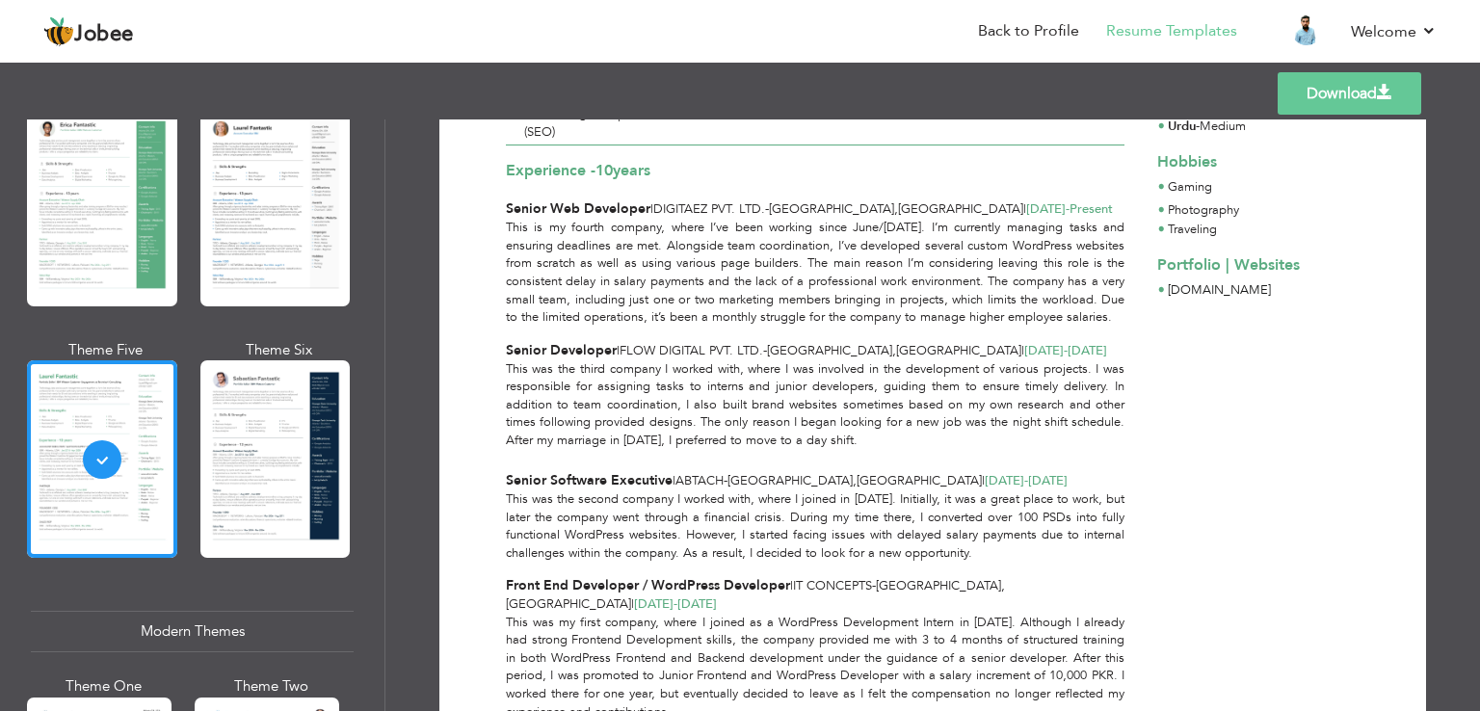
scroll to position [0, 0]
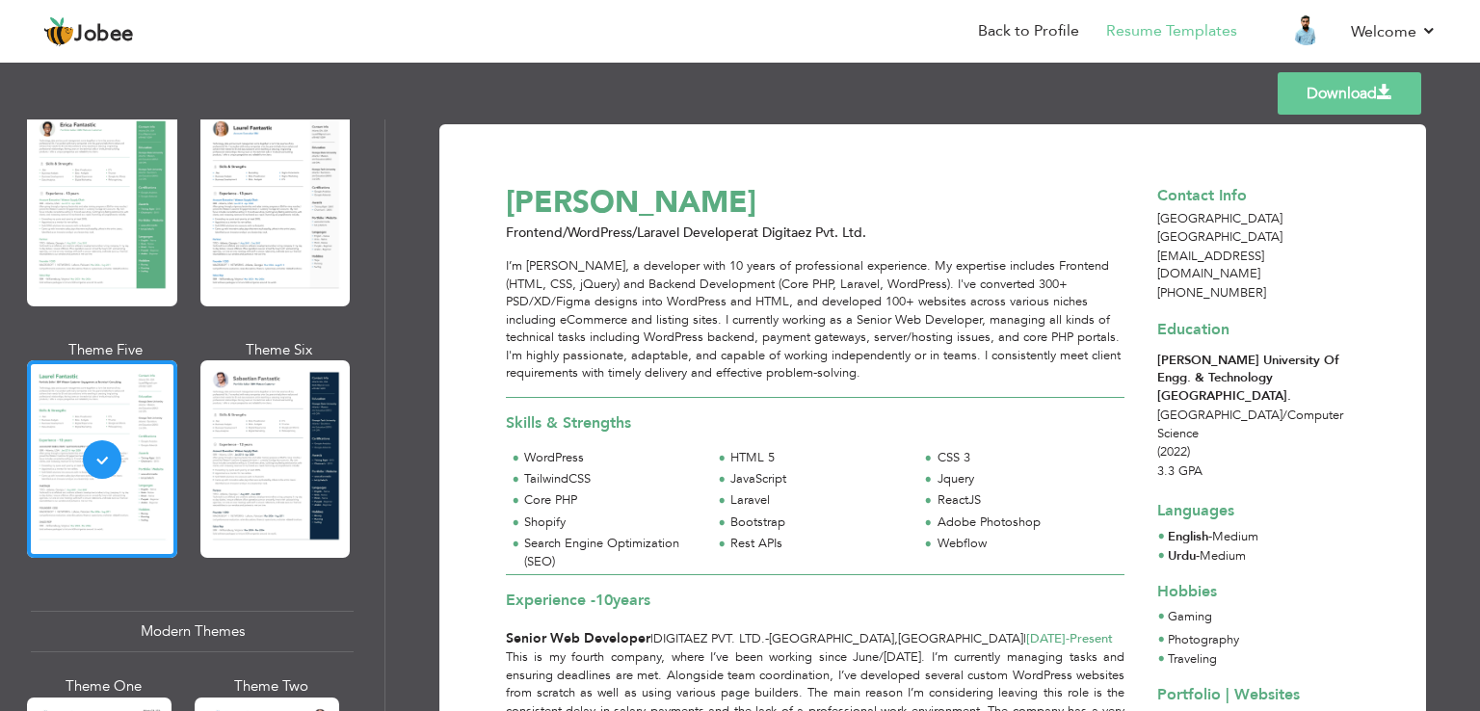
click at [1328, 84] on link "Download" at bounding box center [1350, 93] width 144 height 42
click at [953, 81] on div "Templates Download" at bounding box center [740, 94] width 1480 height 62
click at [1284, 92] on link "Download" at bounding box center [1350, 93] width 144 height 42
